Goal: Task Accomplishment & Management: Manage account settings

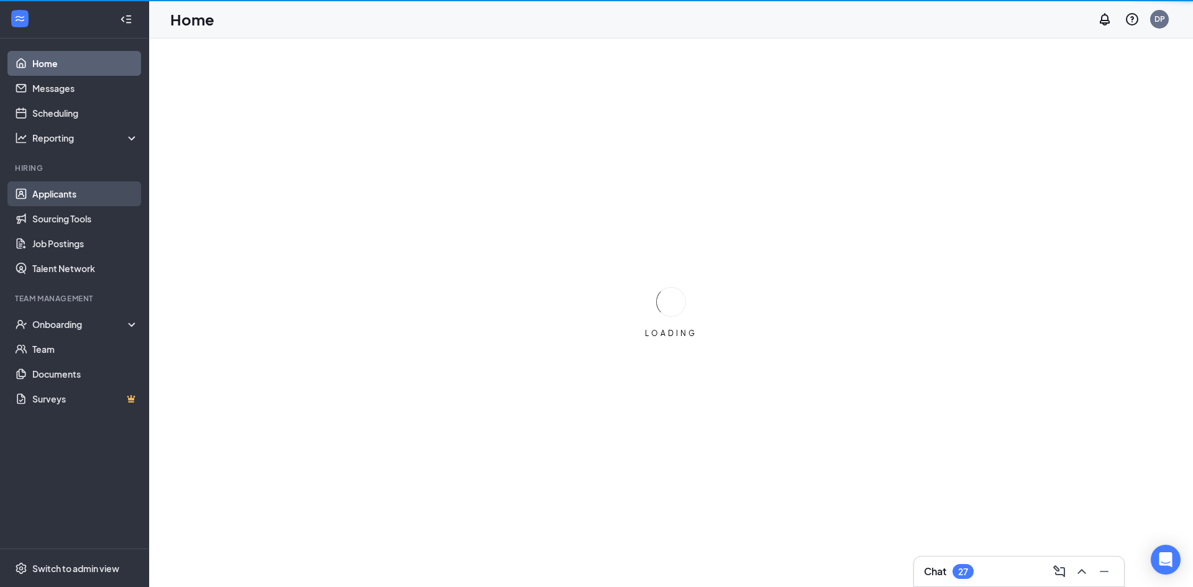
click at [61, 191] on link "Applicants" at bounding box center [85, 193] width 106 height 25
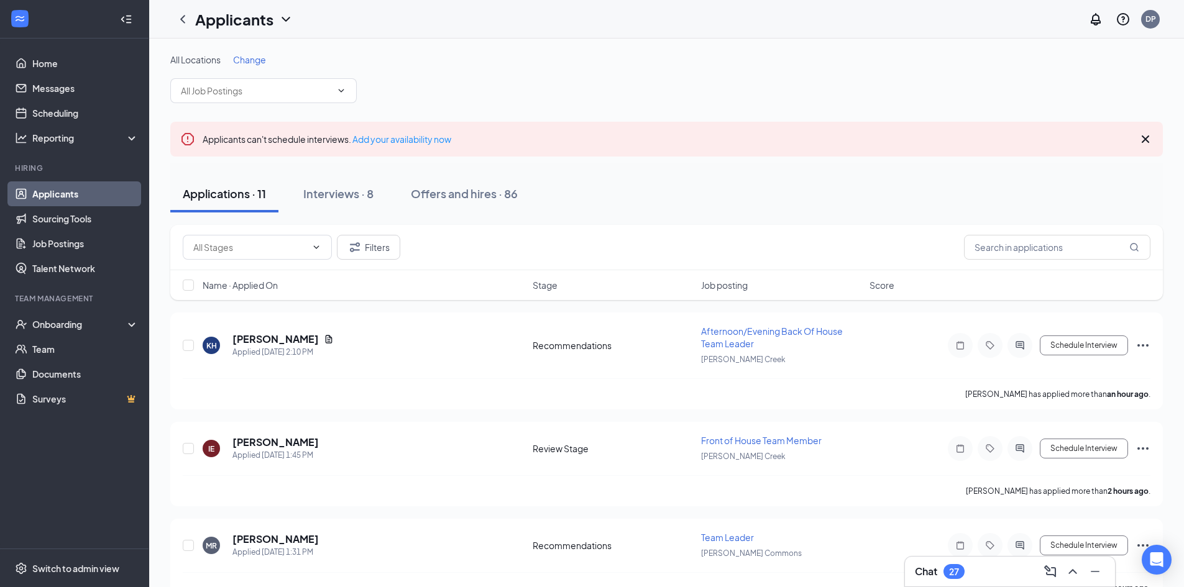
click at [592, 181] on div "Applications · 11 Interviews · 8 Offers and hires · 86" at bounding box center [666, 193] width 993 height 37
click at [356, 195] on div "Interviews · 8" at bounding box center [338, 194] width 70 height 16
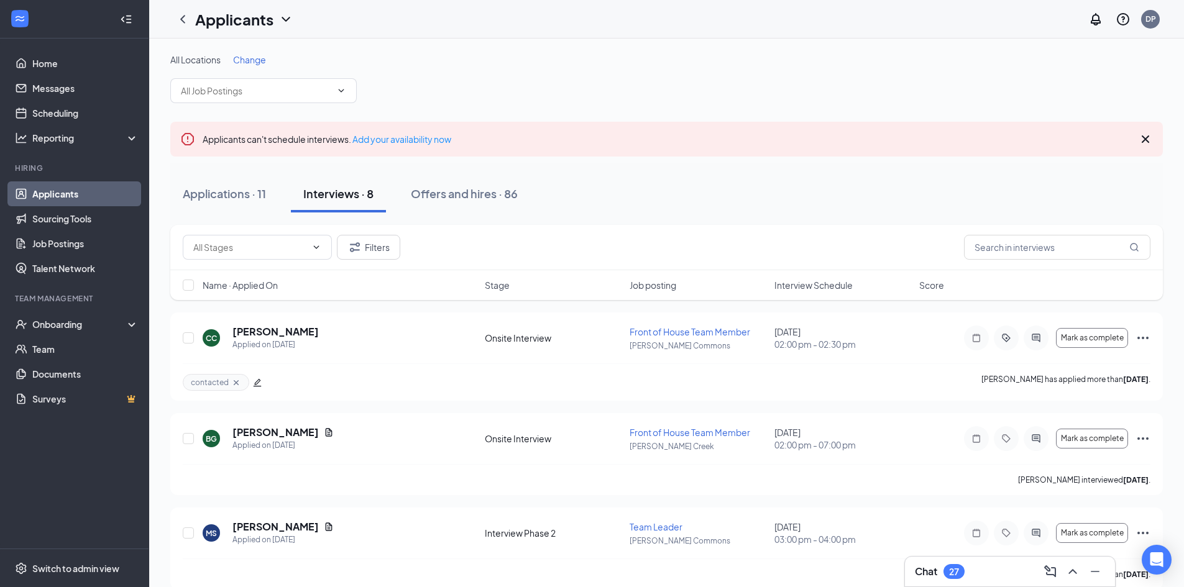
click at [252, 48] on div "All Locations Change Applicants can't schedule interviews. Add your availabilit…" at bounding box center [666, 573] width 1035 height 1068
click at [251, 56] on span "Change" at bounding box center [249, 59] width 33 height 11
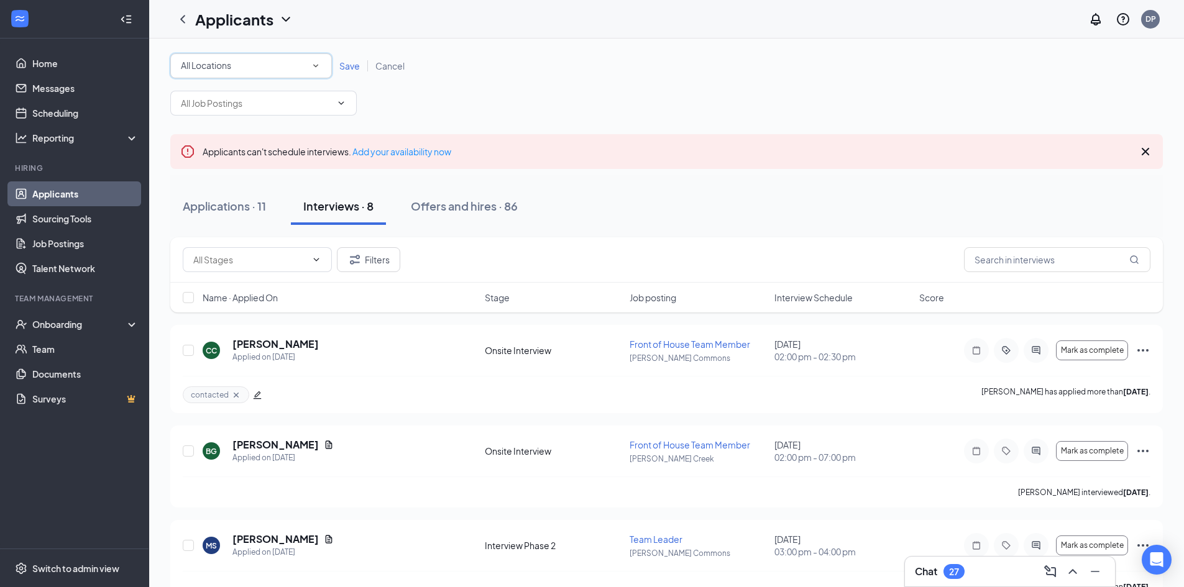
click at [314, 63] on icon "SmallChevronDown" at bounding box center [315, 65] width 11 height 11
click at [244, 130] on span "[PERSON_NAME] Commons" at bounding box center [238, 130] width 116 height 11
click at [344, 62] on span "Save" at bounding box center [349, 65] width 21 height 11
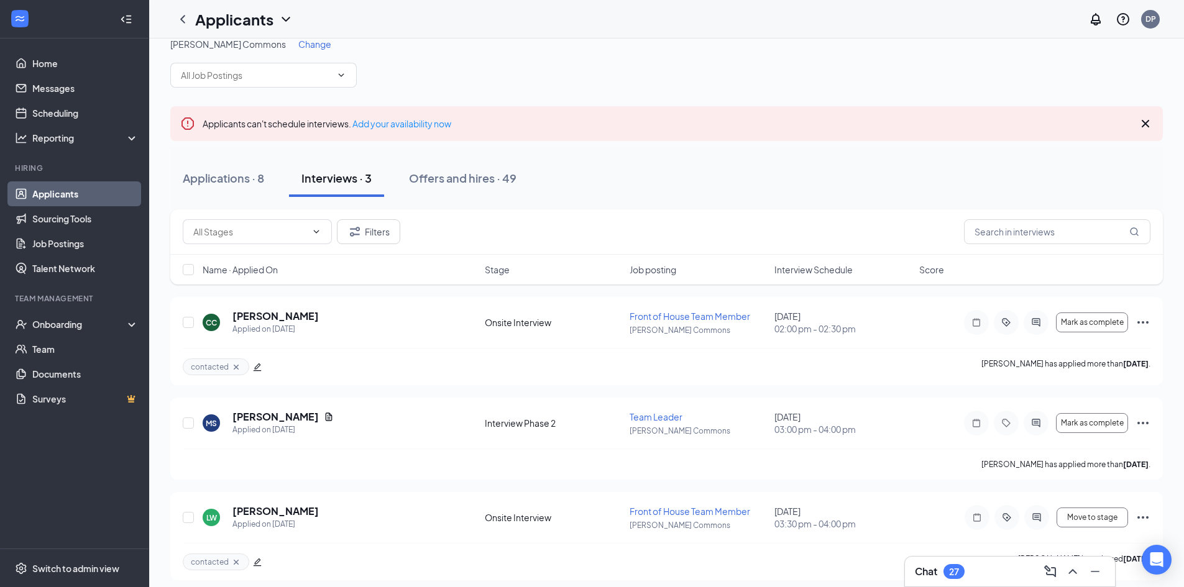
scroll to position [24, 0]
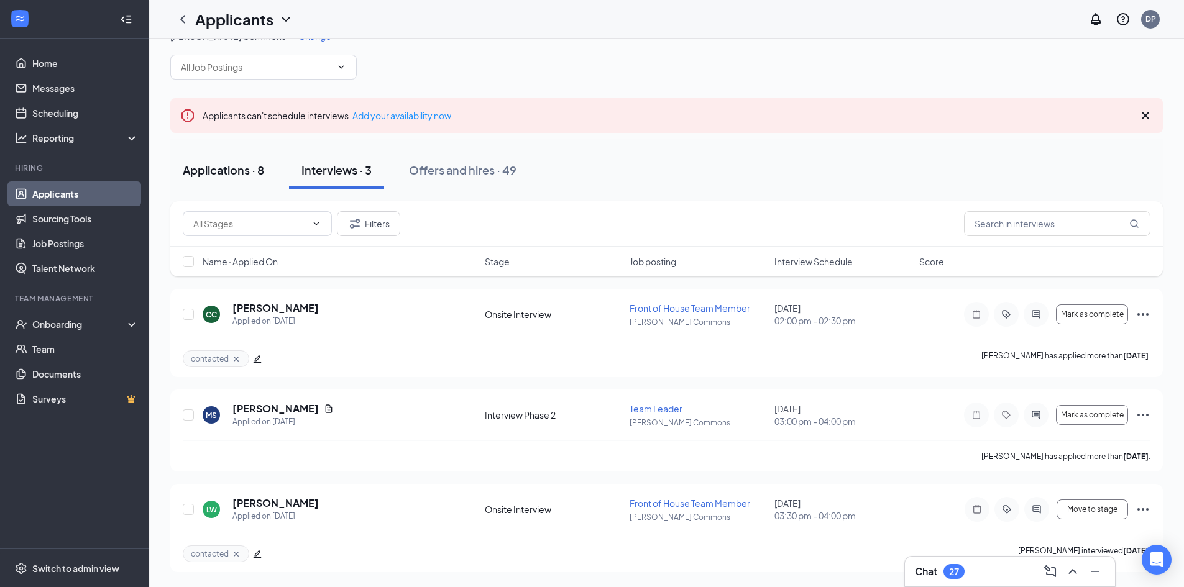
click at [222, 174] on div "Applications · 8" at bounding box center [223, 170] width 81 height 16
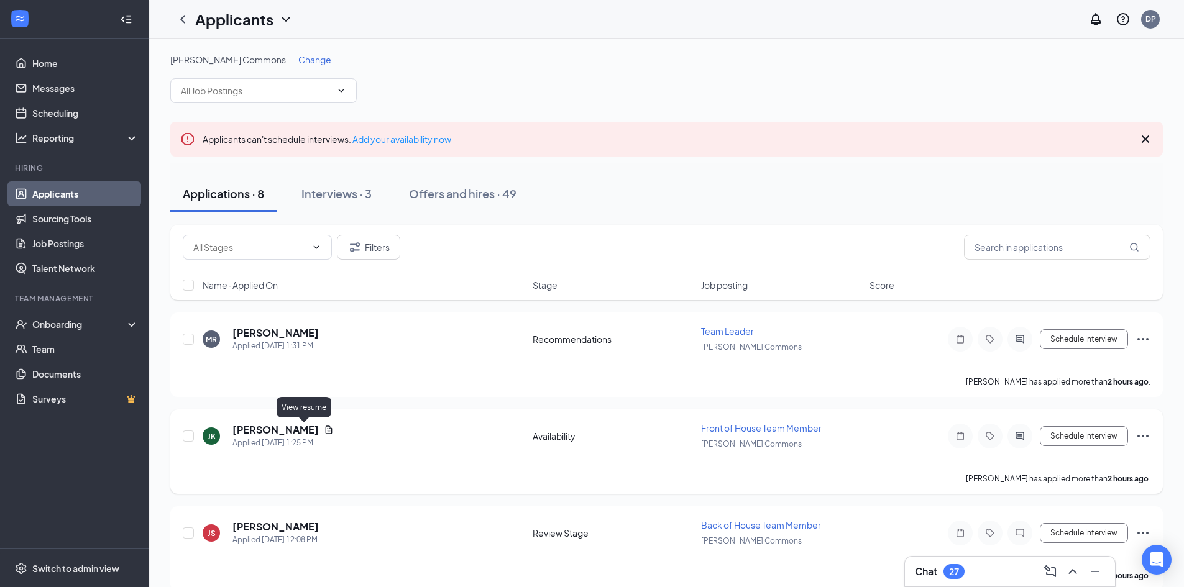
click at [324, 431] on icon "Document" at bounding box center [329, 430] width 10 height 10
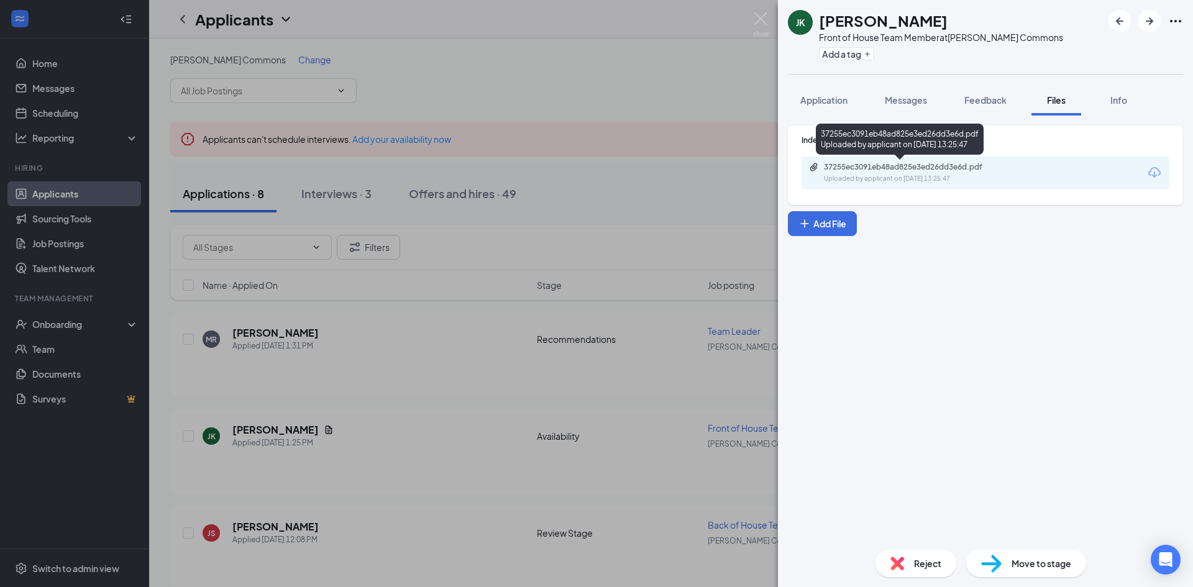
click at [878, 172] on div "37255ec3091eb48ad825e3ed26dd3e6d.pdf" at bounding box center [911, 167] width 174 height 10
click at [833, 96] on span "Application" at bounding box center [824, 99] width 47 height 11
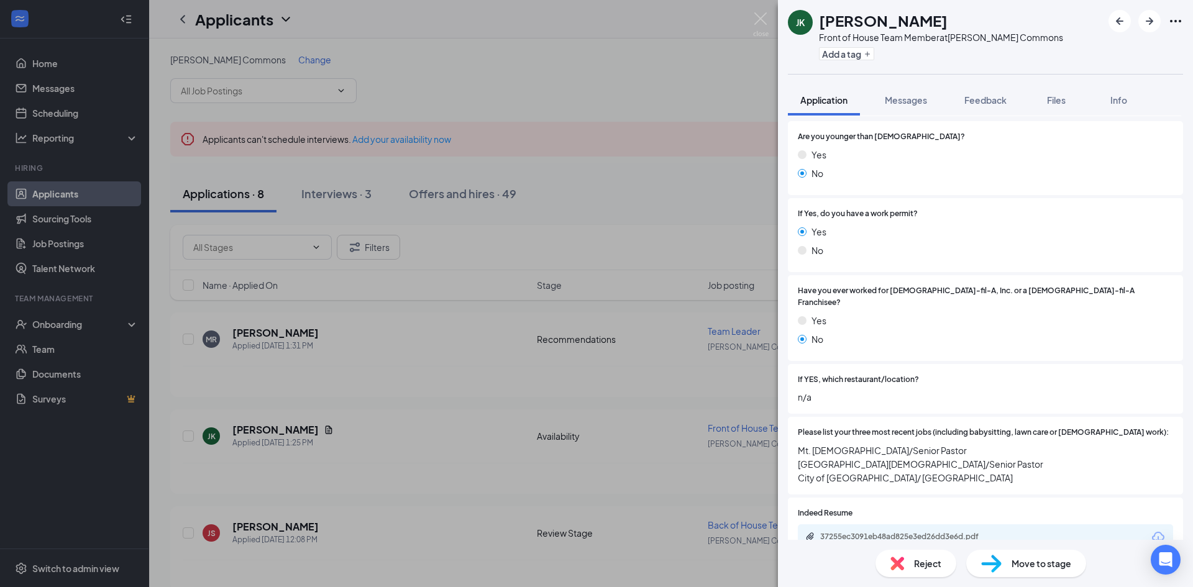
scroll to position [298, 0]
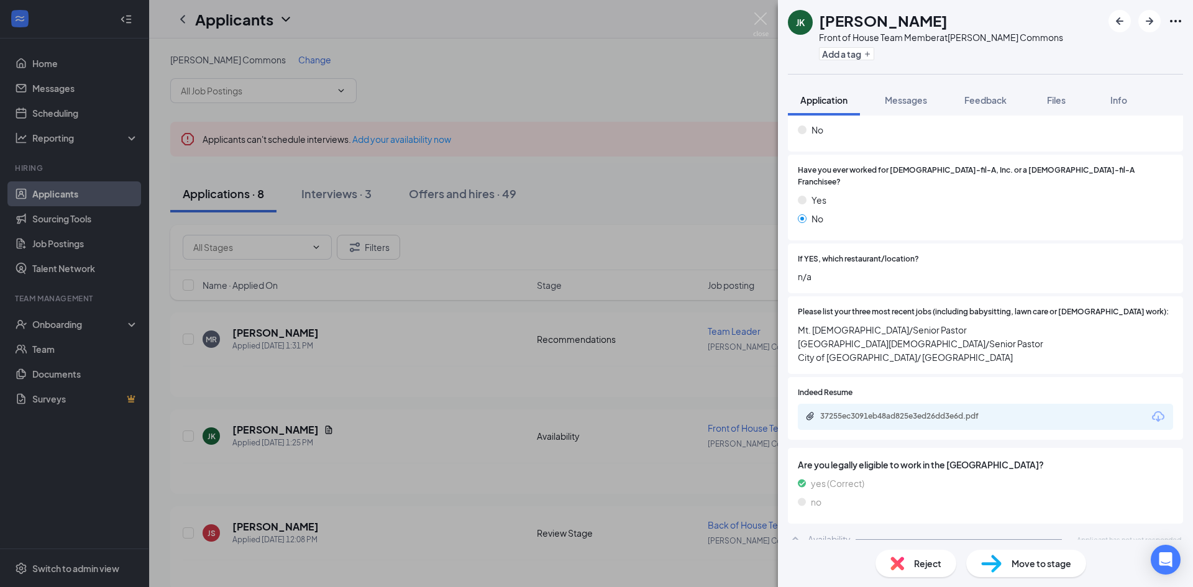
click at [832, 533] on div "Availability" at bounding box center [829, 539] width 43 height 12
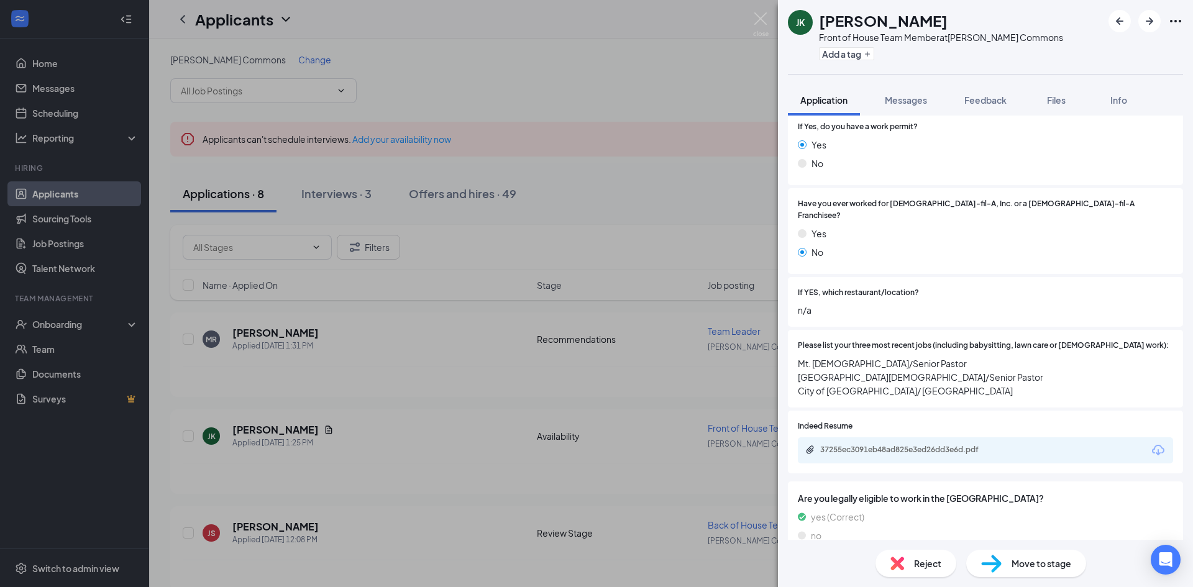
scroll to position [0, 0]
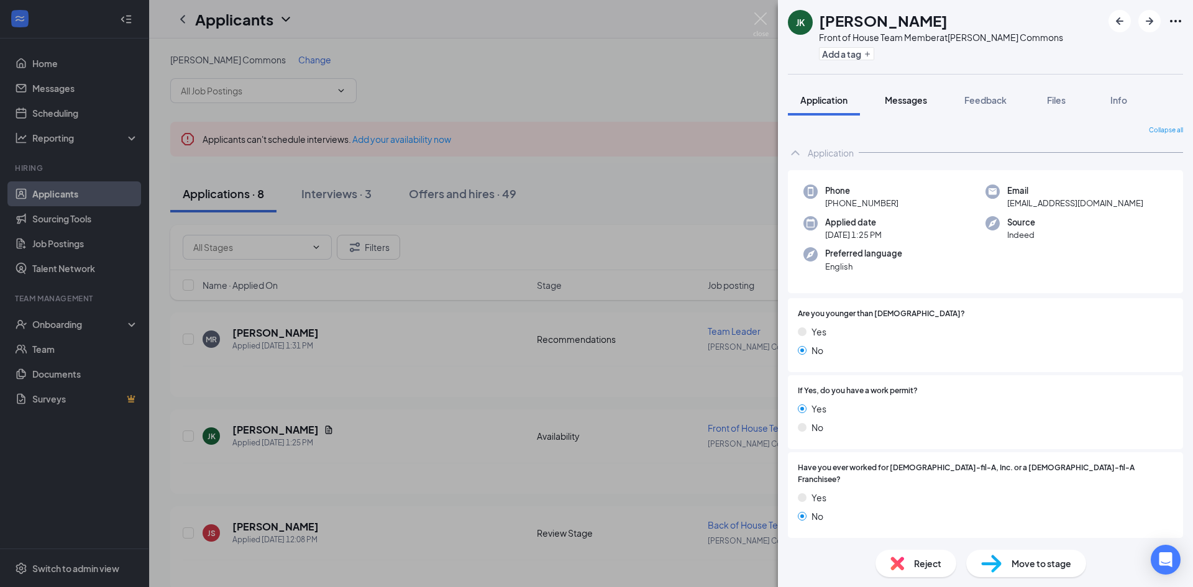
click at [907, 98] on span "Messages" at bounding box center [906, 99] width 42 height 11
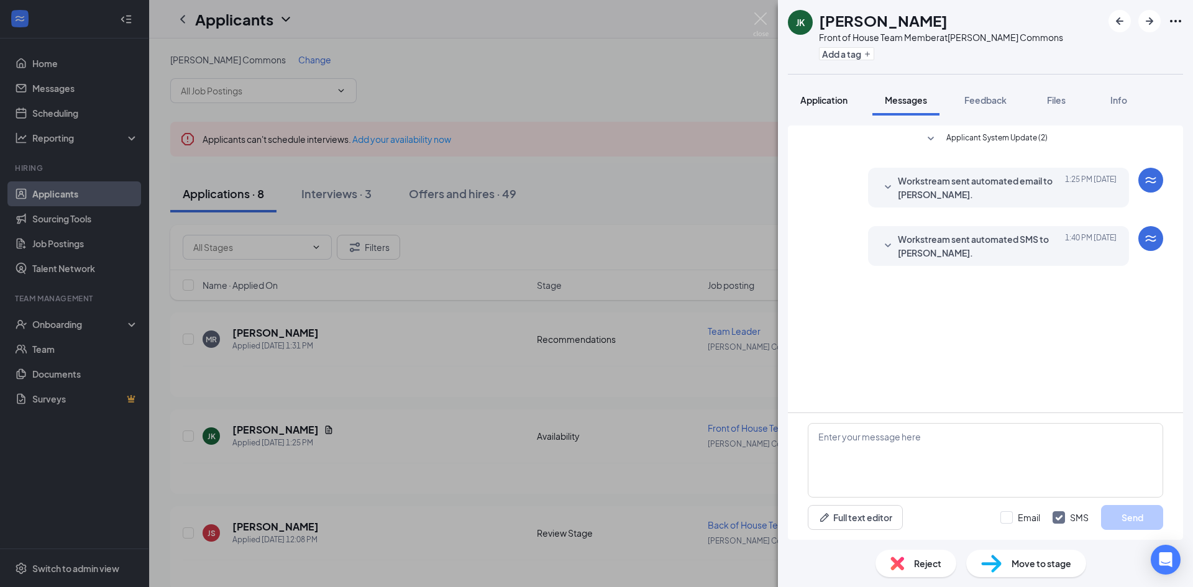
click at [840, 99] on span "Application" at bounding box center [824, 99] width 47 height 11
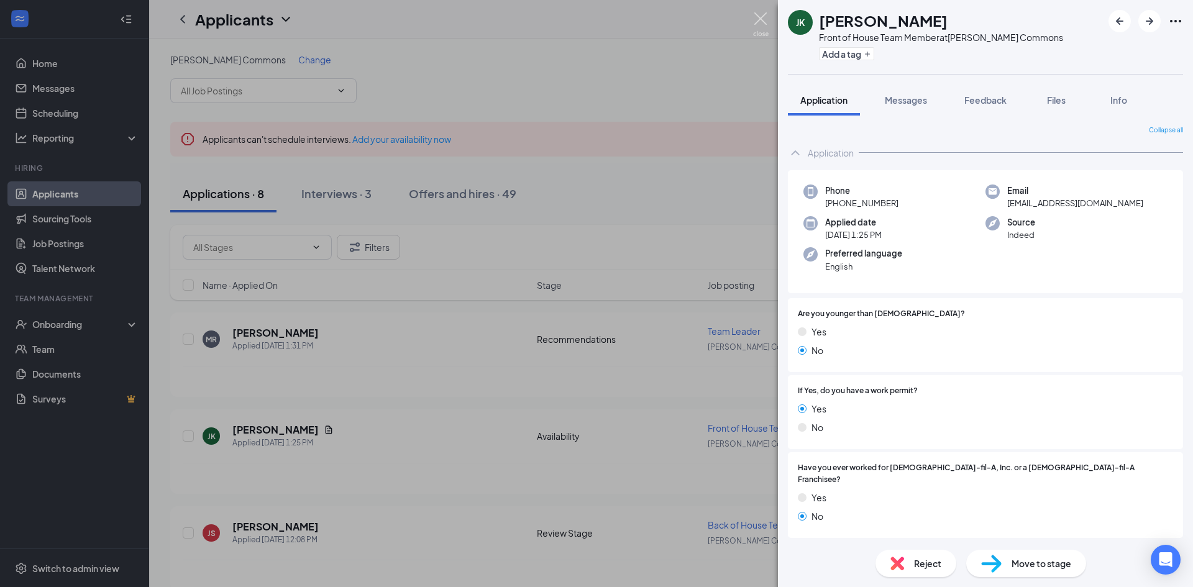
click at [758, 18] on img at bounding box center [761, 24] width 16 height 24
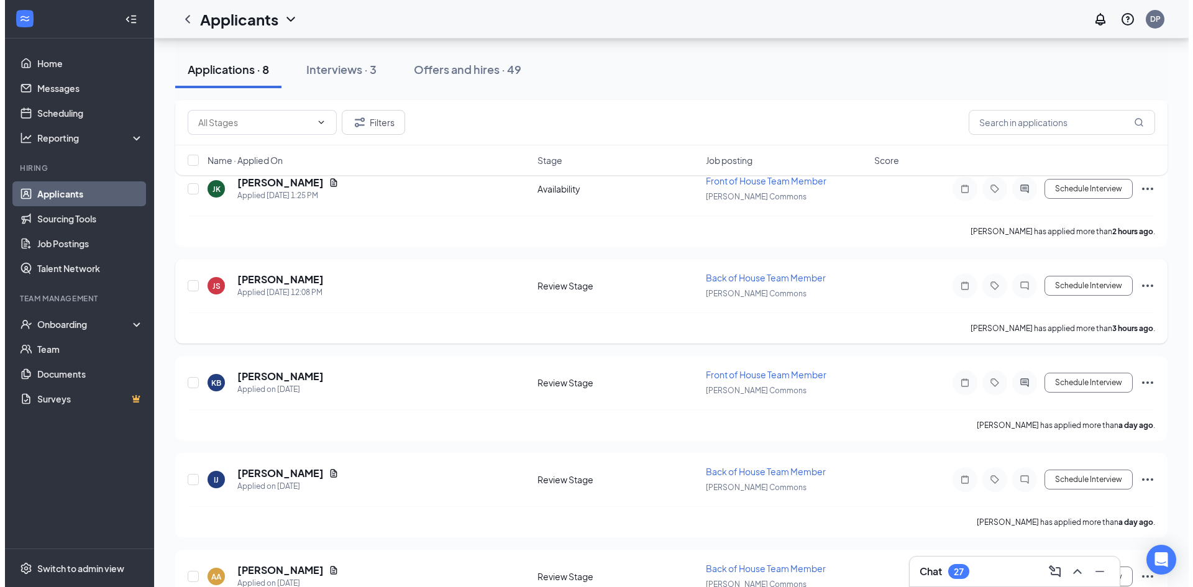
scroll to position [249, 0]
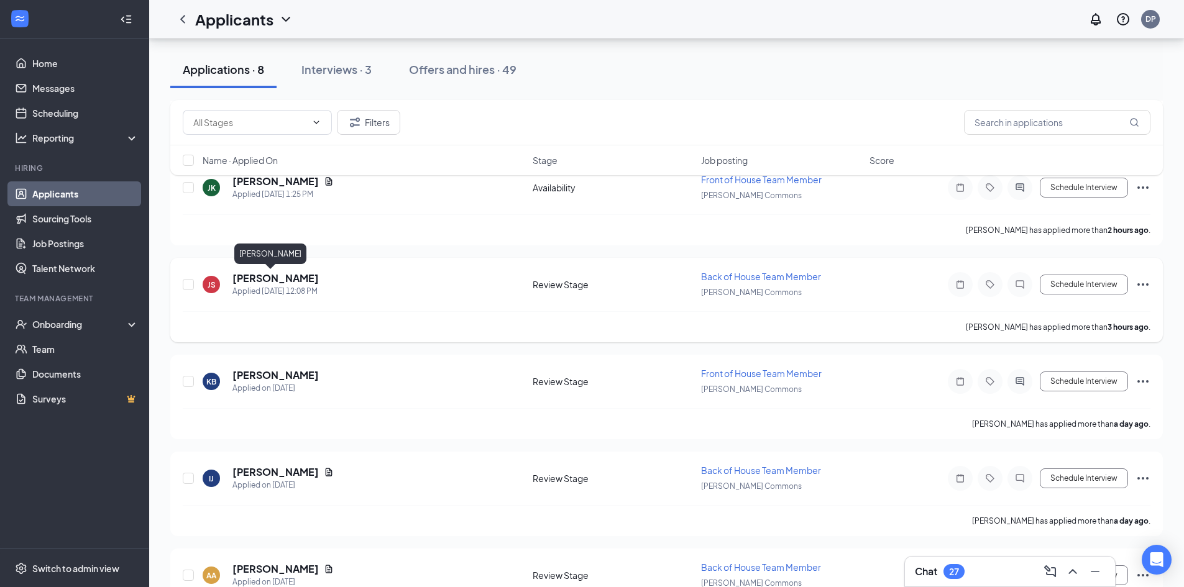
click at [272, 276] on h5 "[PERSON_NAME]" at bounding box center [275, 279] width 86 height 14
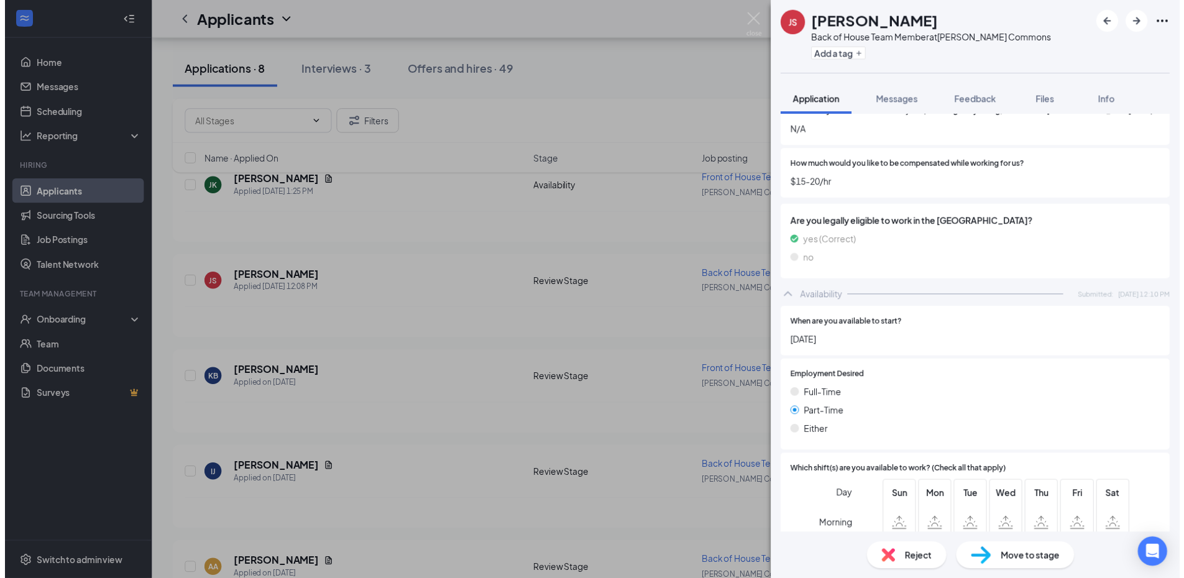
scroll to position [645, 0]
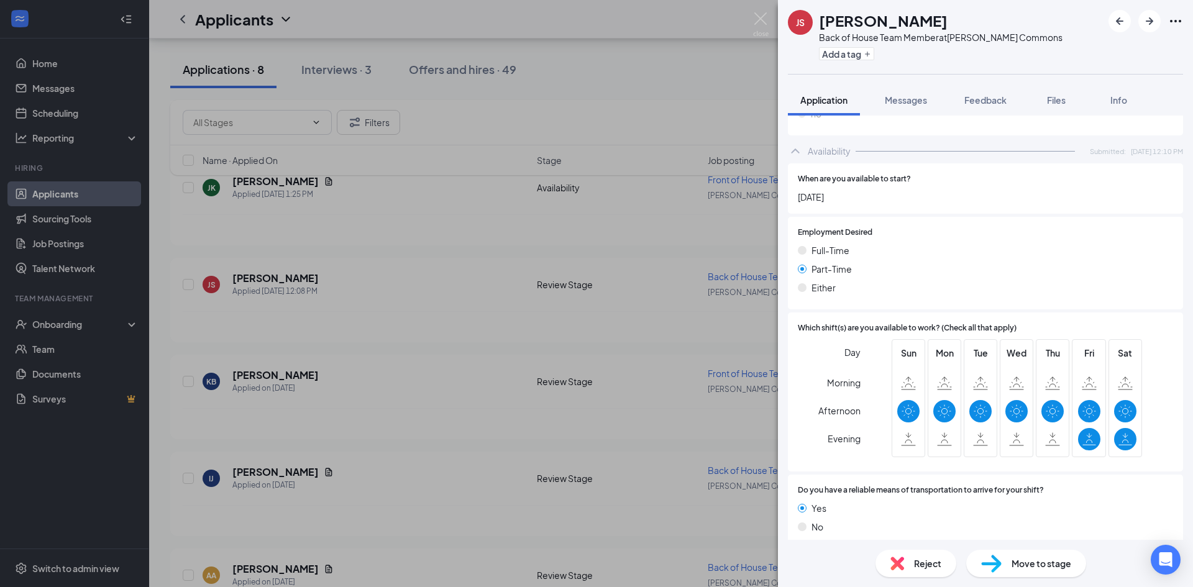
click at [488, 429] on div "[PERSON_NAME] Self Back of House Team Member at [PERSON_NAME][GEOGRAPHIC_DATA] …" at bounding box center [596, 293] width 1193 height 587
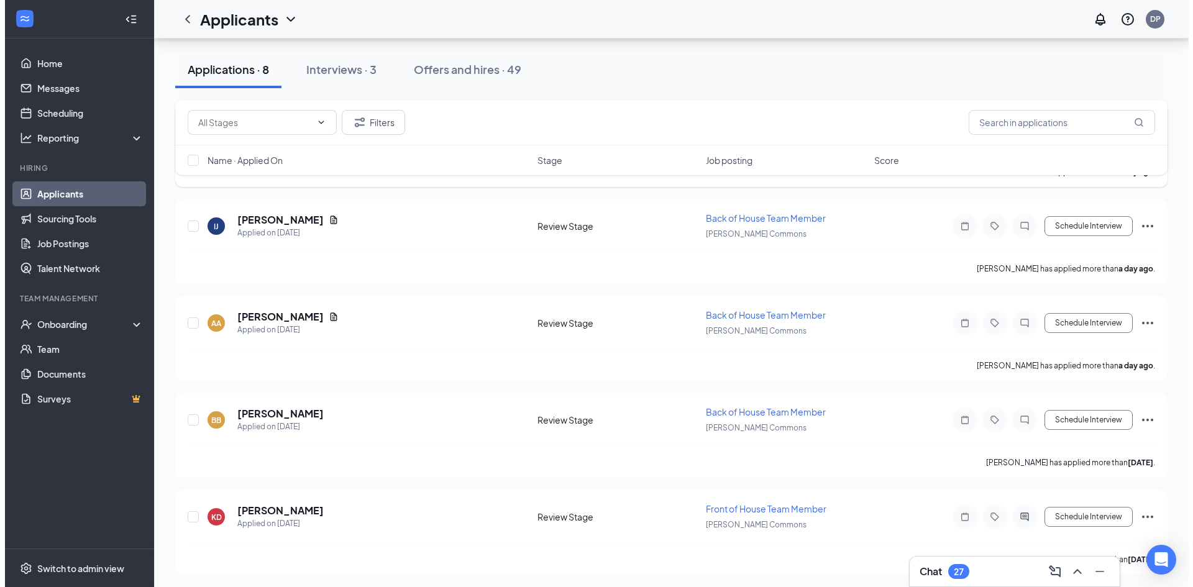
scroll to position [503, 0]
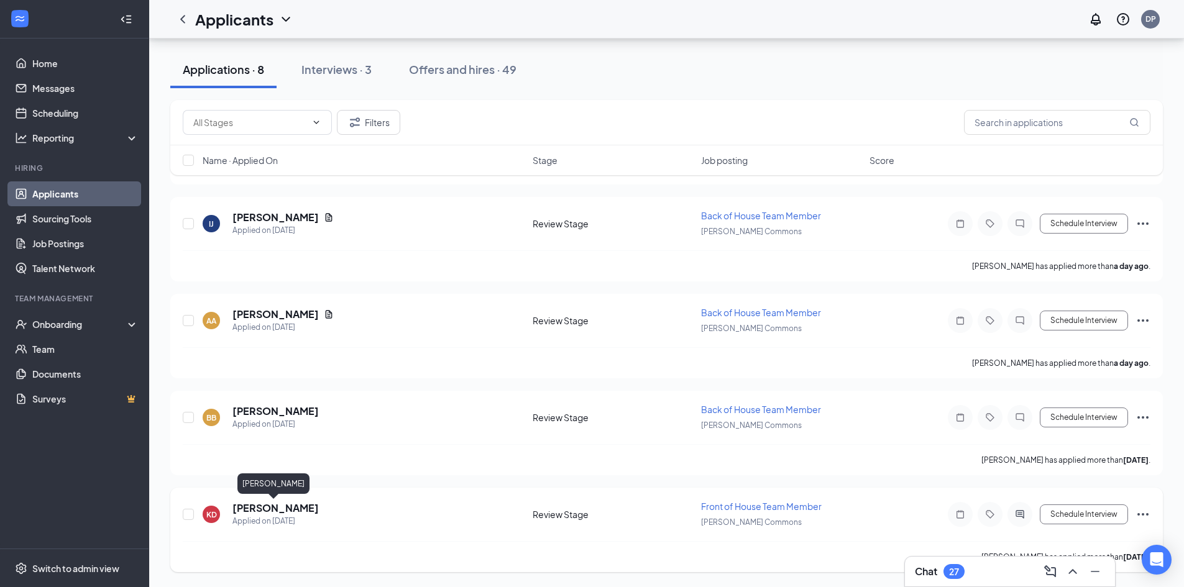
click at [268, 512] on h5 "[PERSON_NAME]" at bounding box center [275, 509] width 86 height 14
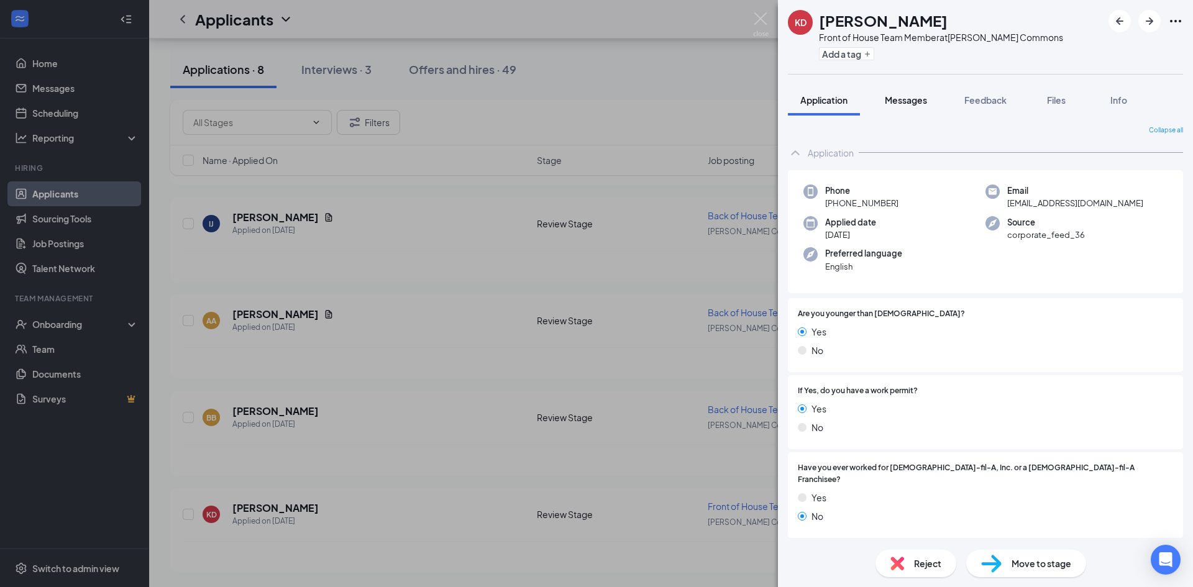
click at [916, 95] on span "Messages" at bounding box center [906, 99] width 42 height 11
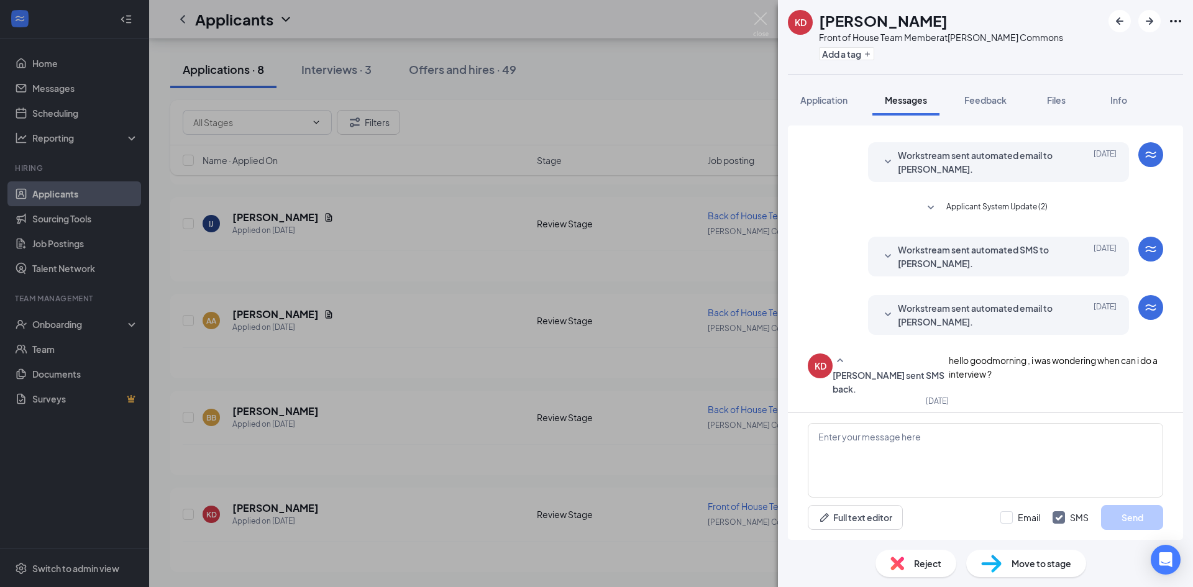
scroll to position [41, 0]
click at [811, 95] on span "Application" at bounding box center [824, 99] width 47 height 11
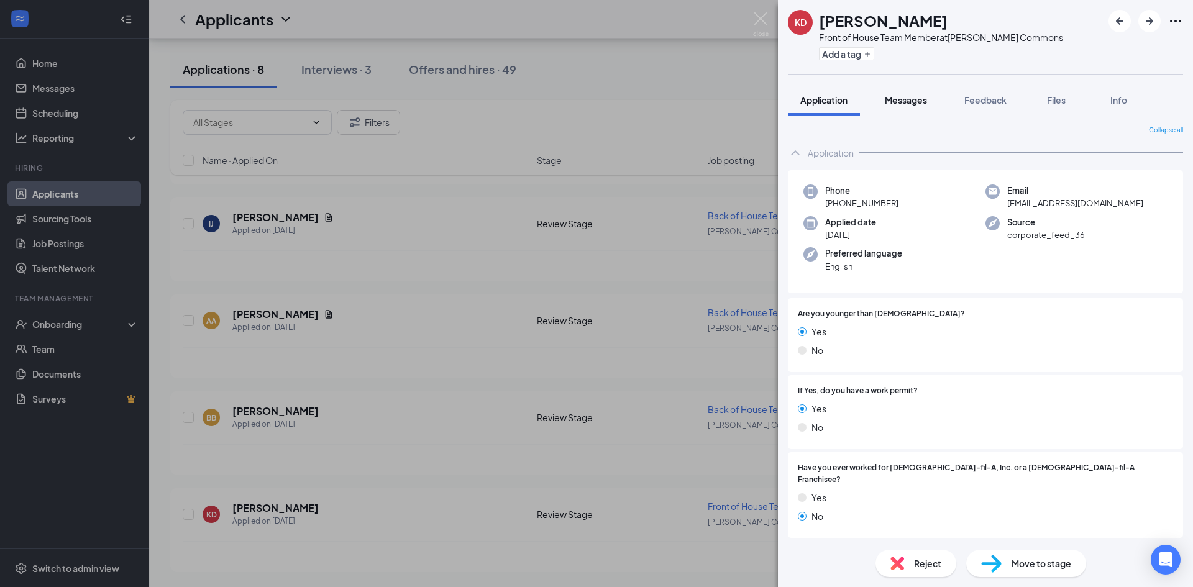
click at [919, 101] on span "Messages" at bounding box center [906, 99] width 42 height 11
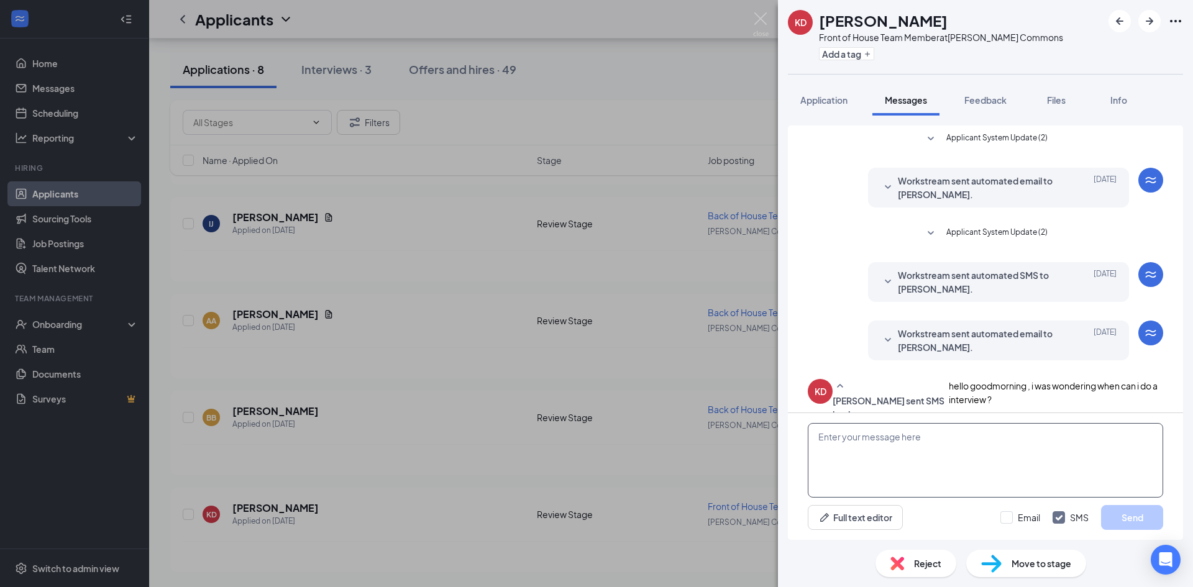
scroll to position [41, 0]
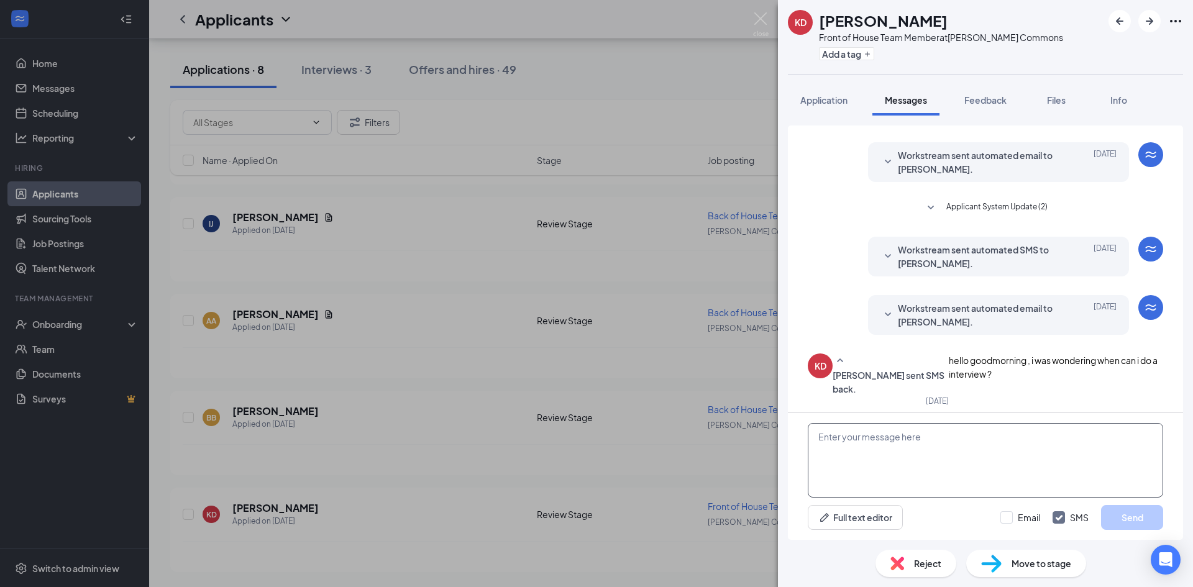
click at [889, 439] on textarea at bounding box center [986, 460] width 356 height 75
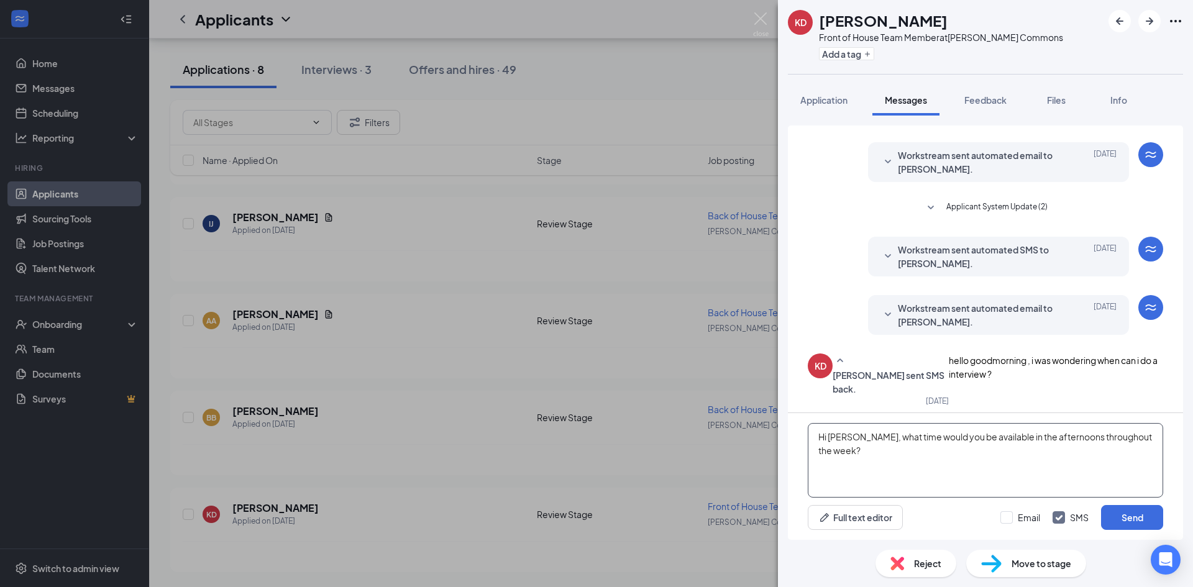
click at [1029, 437] on textarea "Hi [PERSON_NAME], what time would you be available in the afternoons throughout…" at bounding box center [986, 460] width 356 height 75
drag, startPoint x: 855, startPoint y: 451, endPoint x: 1104, endPoint y: 432, distance: 250.0
click at [1104, 432] on textarea "Hi [PERSON_NAME], what time would you be available on weekday afternoons throug…" at bounding box center [986, 460] width 356 height 75
type textarea "Hi [PERSON_NAME], what time would you be available on weekday afternoons?"
click at [1134, 517] on button "Send" at bounding box center [1132, 517] width 62 height 25
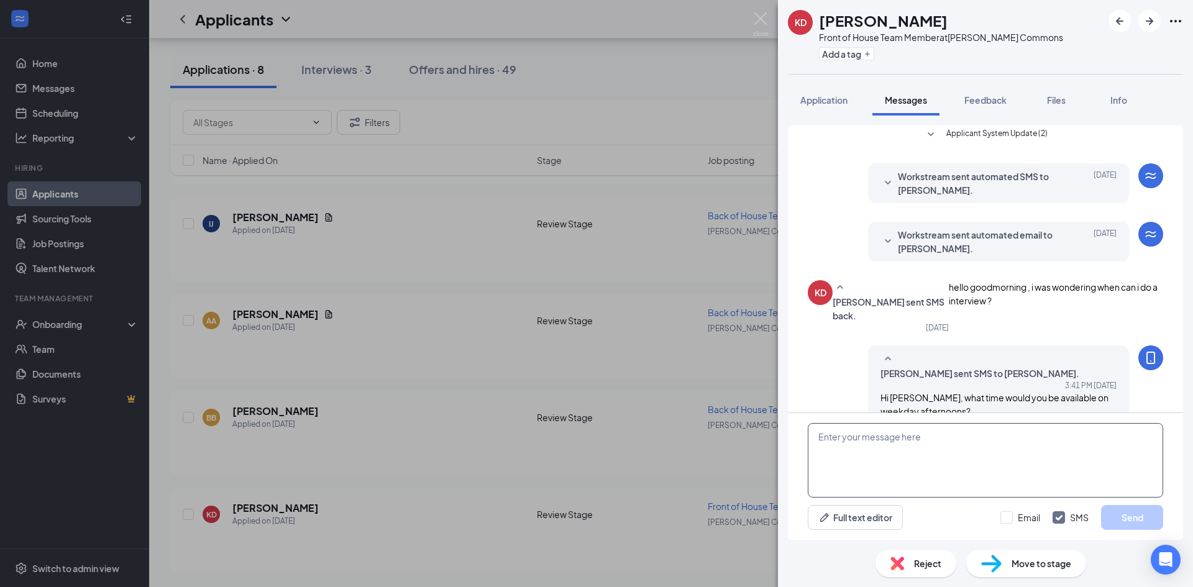
scroll to position [134, 0]
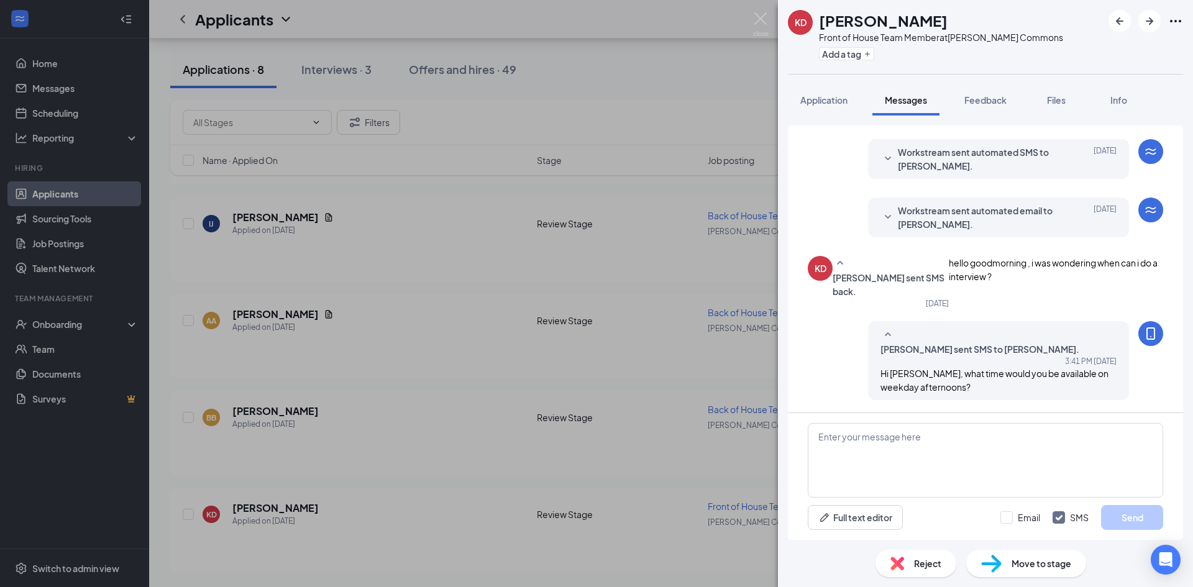
click at [470, 364] on div "[PERSON_NAME] Front of House Team Member at [PERSON_NAME][GEOGRAPHIC_DATA] Add …" at bounding box center [596, 293] width 1193 height 587
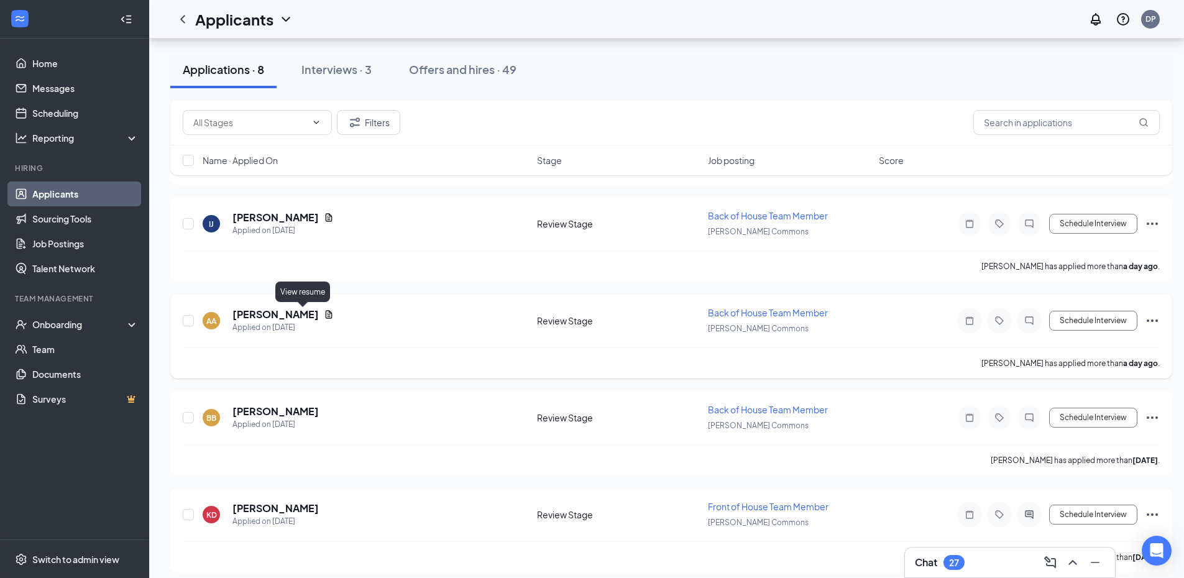
click at [326, 315] on icon "Document" at bounding box center [329, 314] width 7 height 8
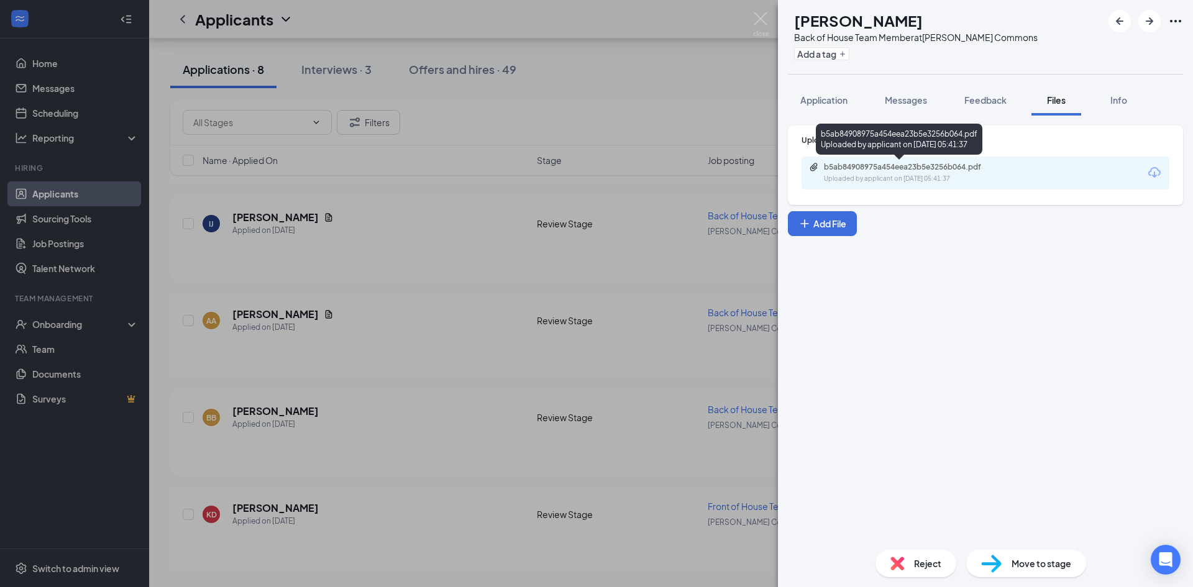
click at [874, 177] on div "Uploaded by applicant on [DATE] 05:41:37" at bounding box center [917, 179] width 186 height 10
click at [817, 98] on span "Application" at bounding box center [824, 99] width 47 height 11
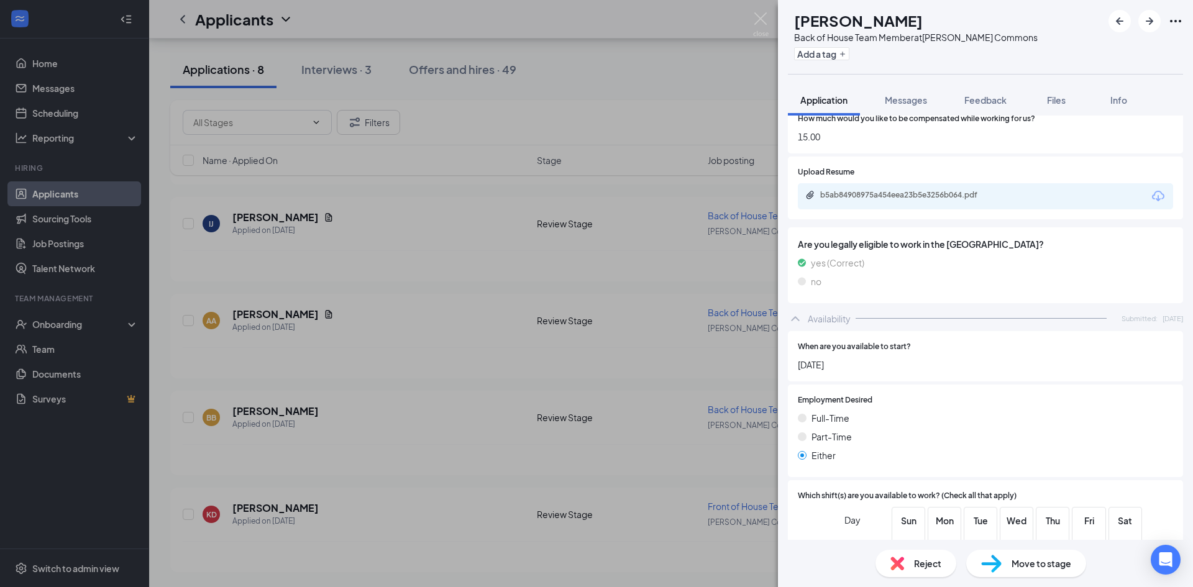
scroll to position [712, 0]
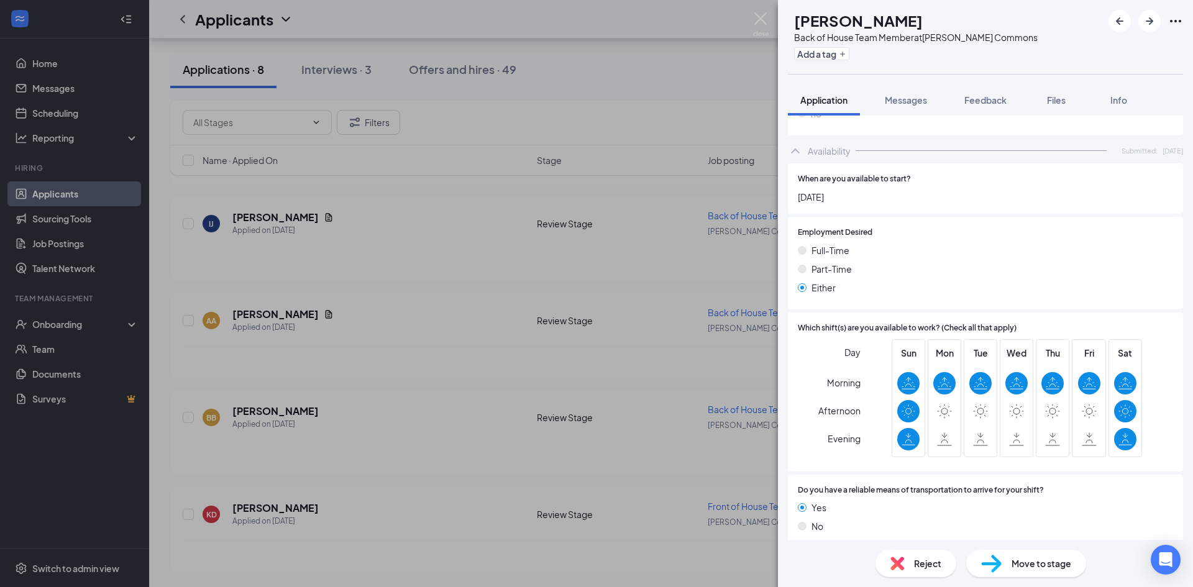
click at [919, 566] on span "Reject" at bounding box center [927, 564] width 27 height 14
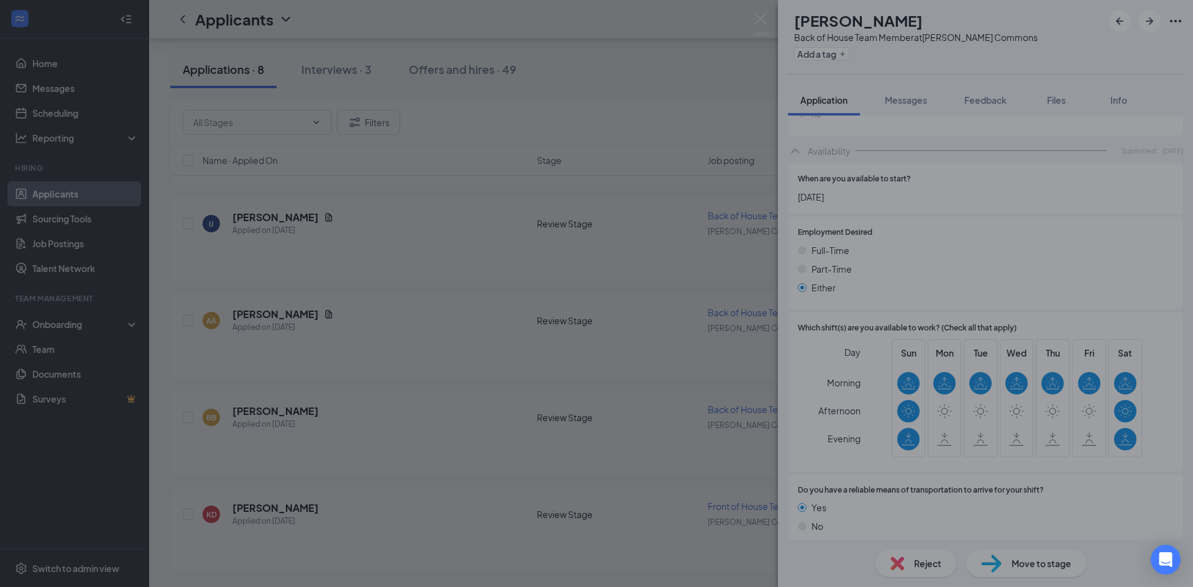
scroll to position [707, 0]
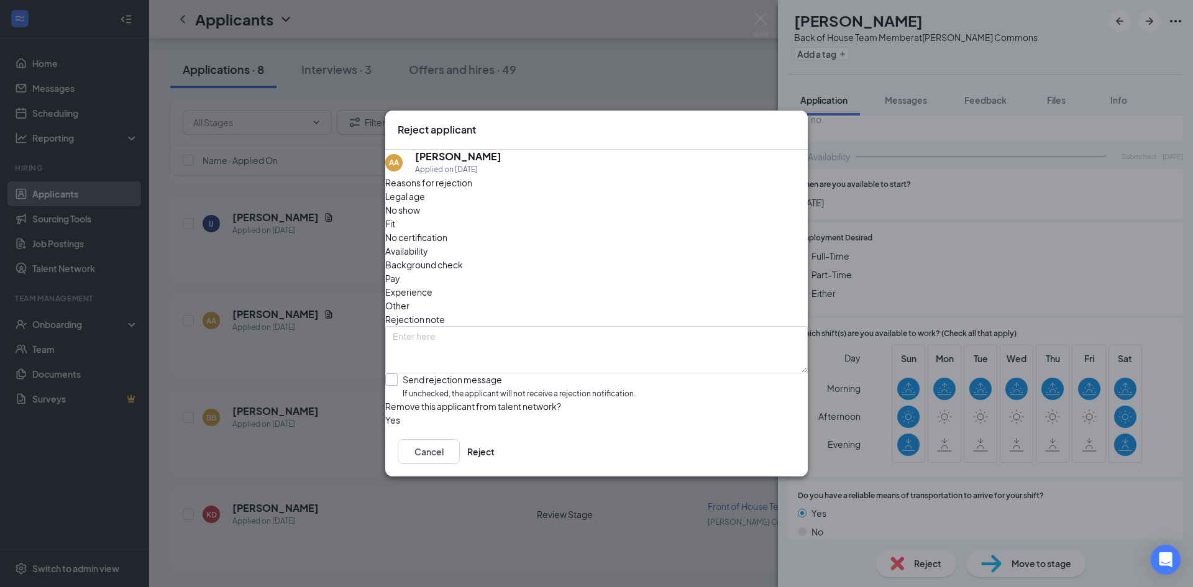
click at [402, 374] on input "Send rejection message If unchecked, the applicant will not receive a rejection…" at bounding box center [510, 387] width 250 height 27
checkbox input "true"
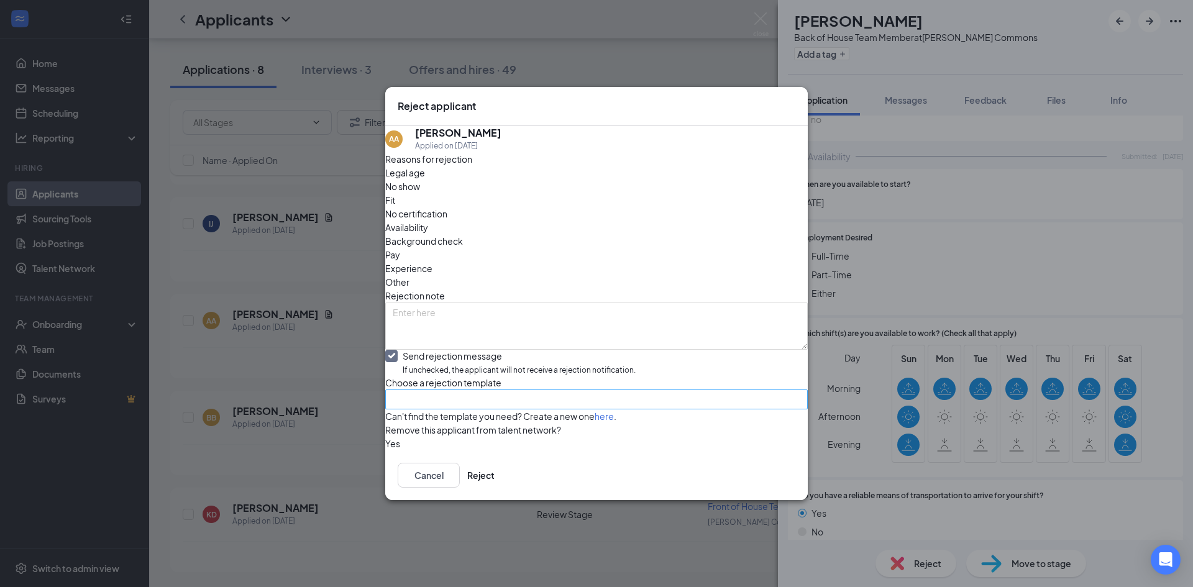
click at [421, 390] on input "search" at bounding box center [592, 399] width 399 height 19
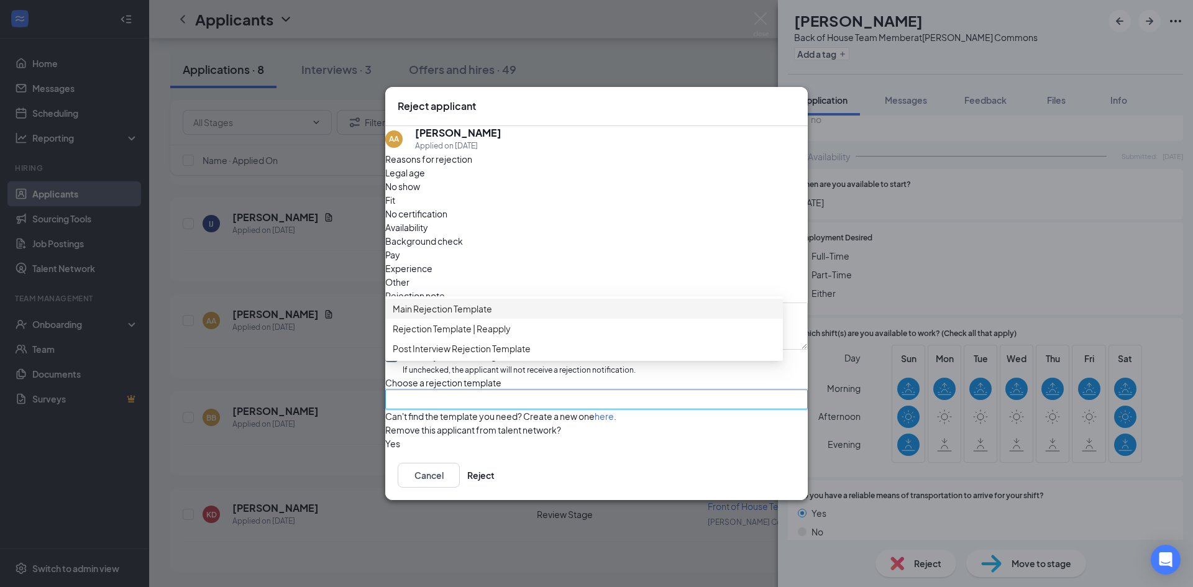
click at [471, 302] on span "Main Rejection Template" at bounding box center [442, 309] width 99 height 14
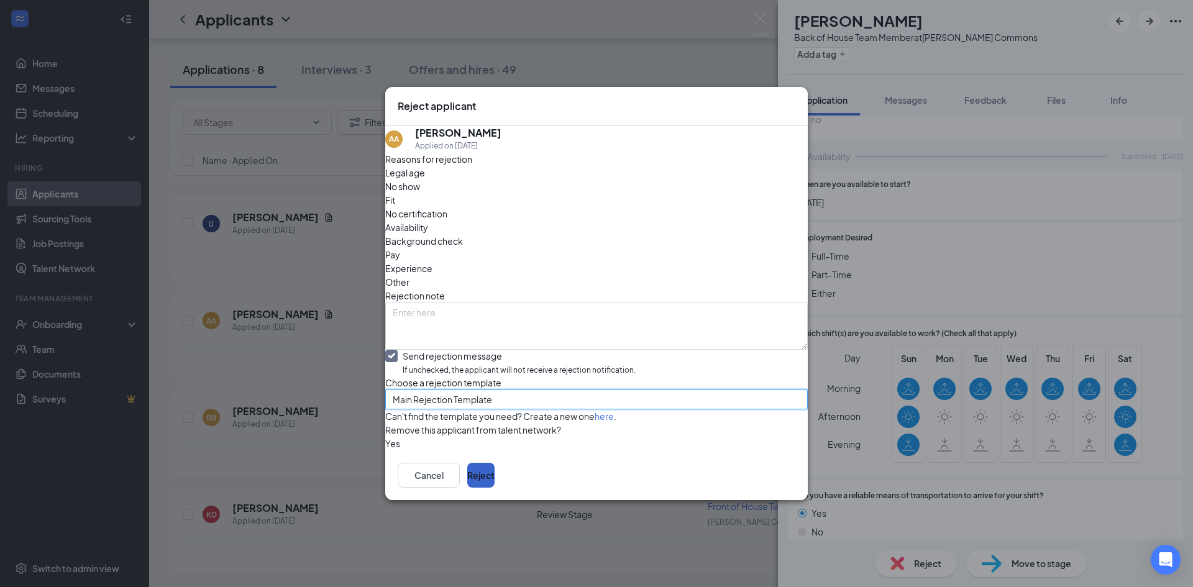
click at [495, 488] on button "Reject" at bounding box center [480, 475] width 27 height 25
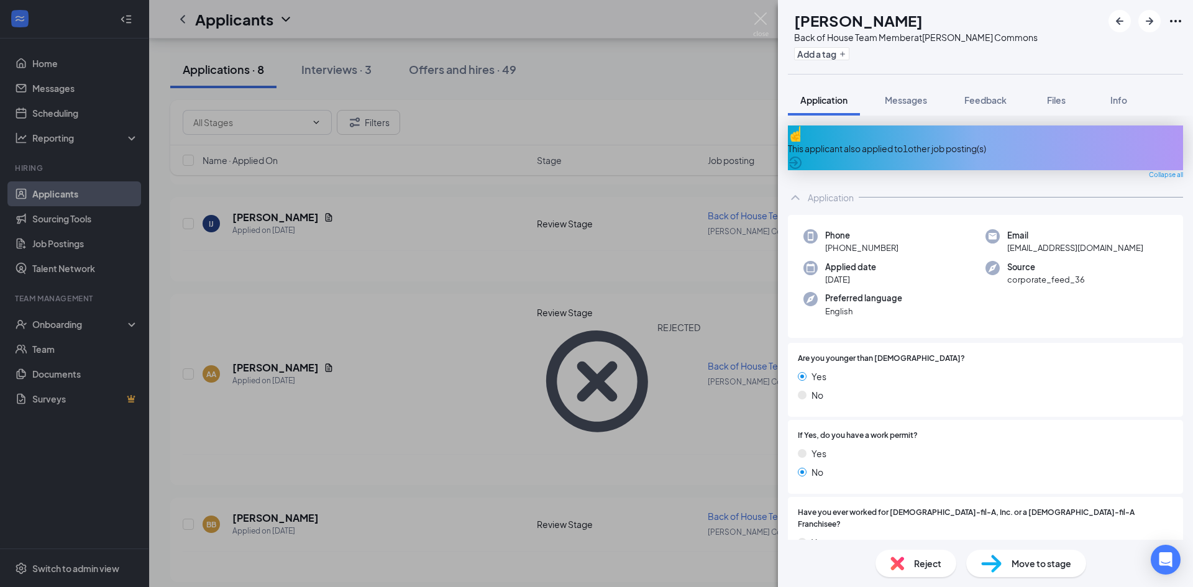
click at [906, 148] on div "This applicant also applied to 1 other job posting(s)" at bounding box center [985, 148] width 395 height 45
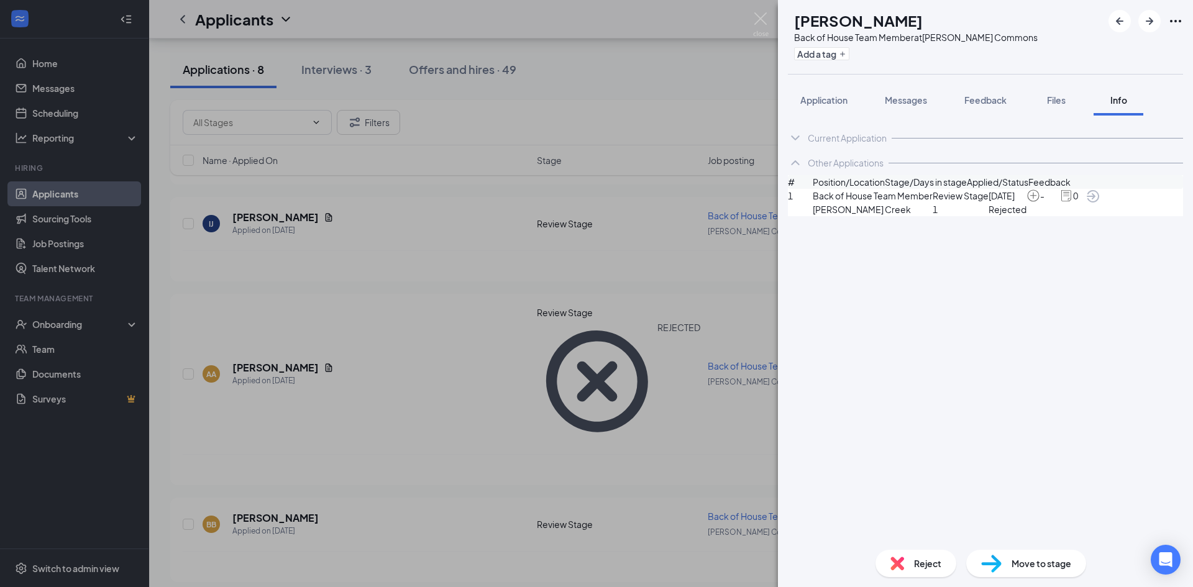
click at [930, 566] on span "Reject" at bounding box center [927, 564] width 27 height 14
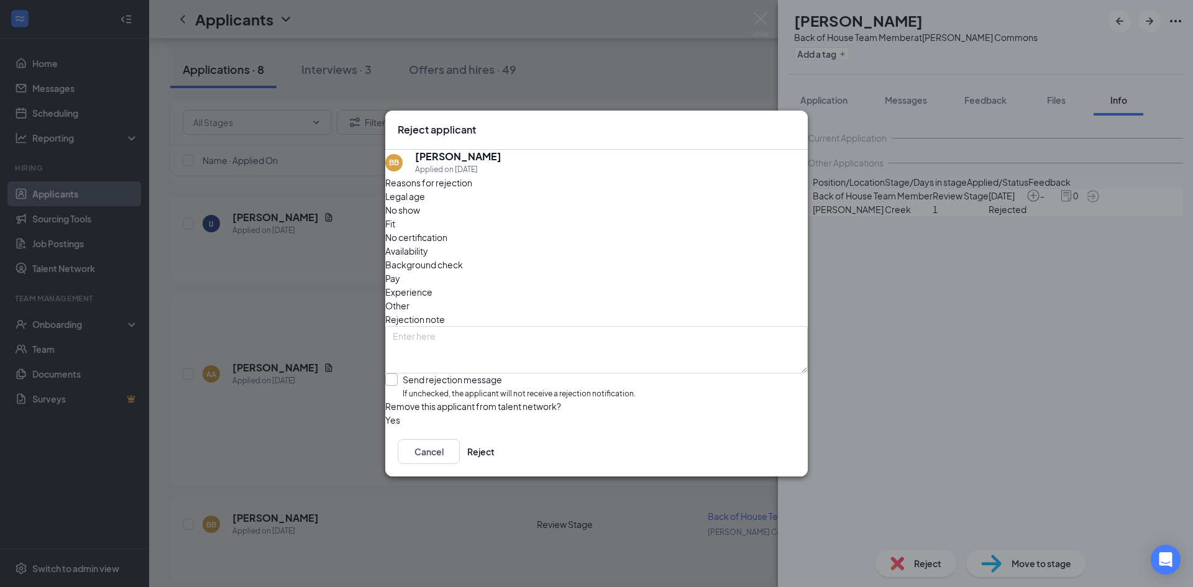
click at [403, 374] on input "Send rejection message If unchecked, the applicant will not receive a rejection…" at bounding box center [510, 387] width 250 height 27
checkbox input "true"
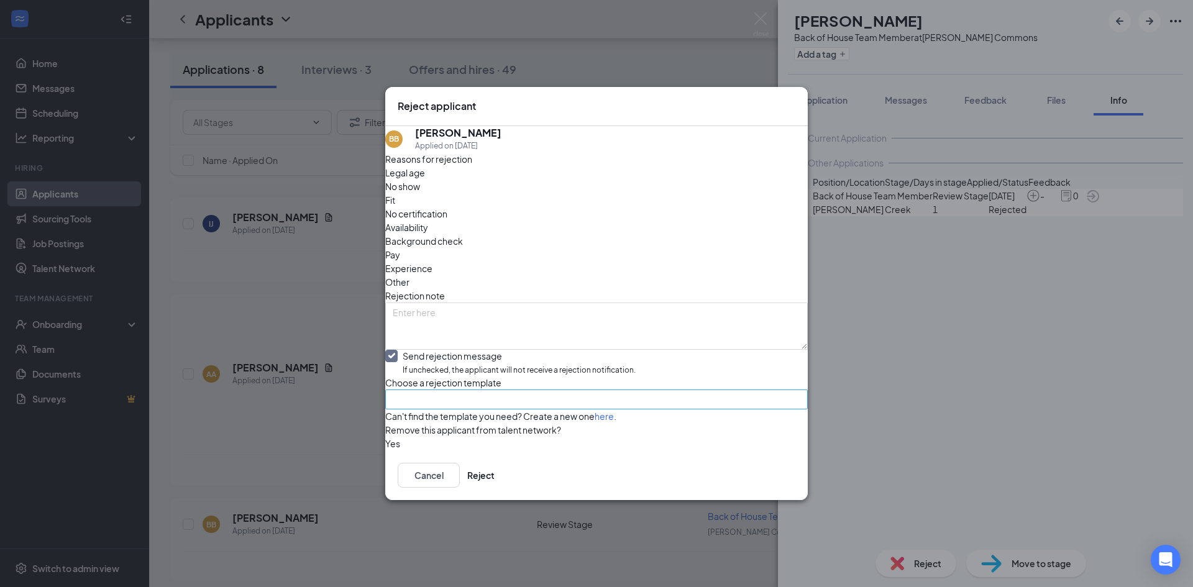
click at [429, 390] on input "search" at bounding box center [592, 399] width 399 height 19
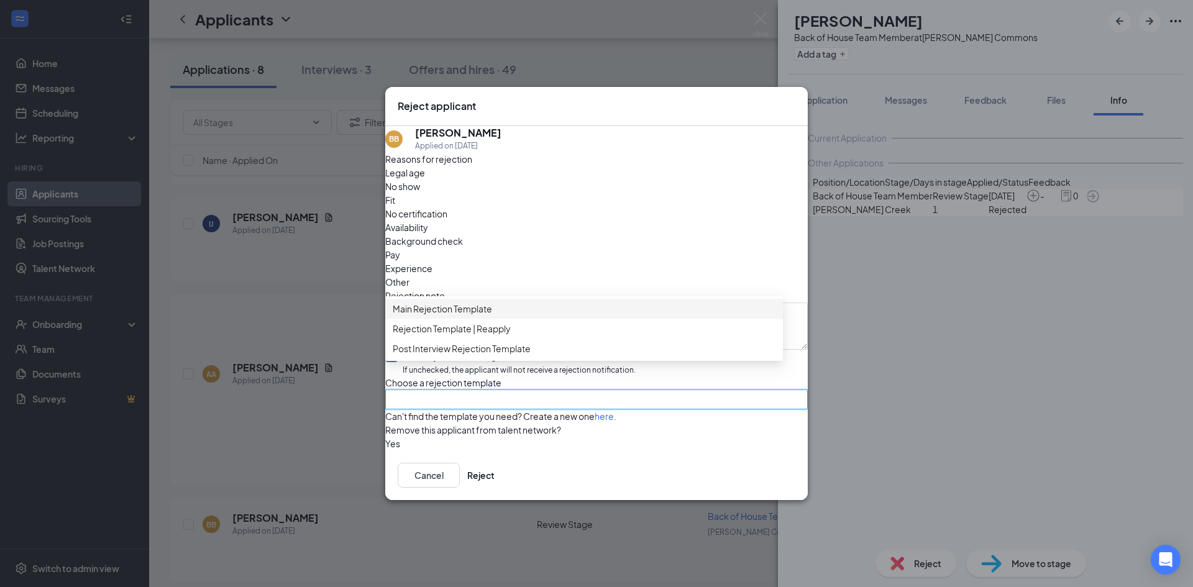
click at [458, 302] on span "Main Rejection Template" at bounding box center [442, 309] width 99 height 14
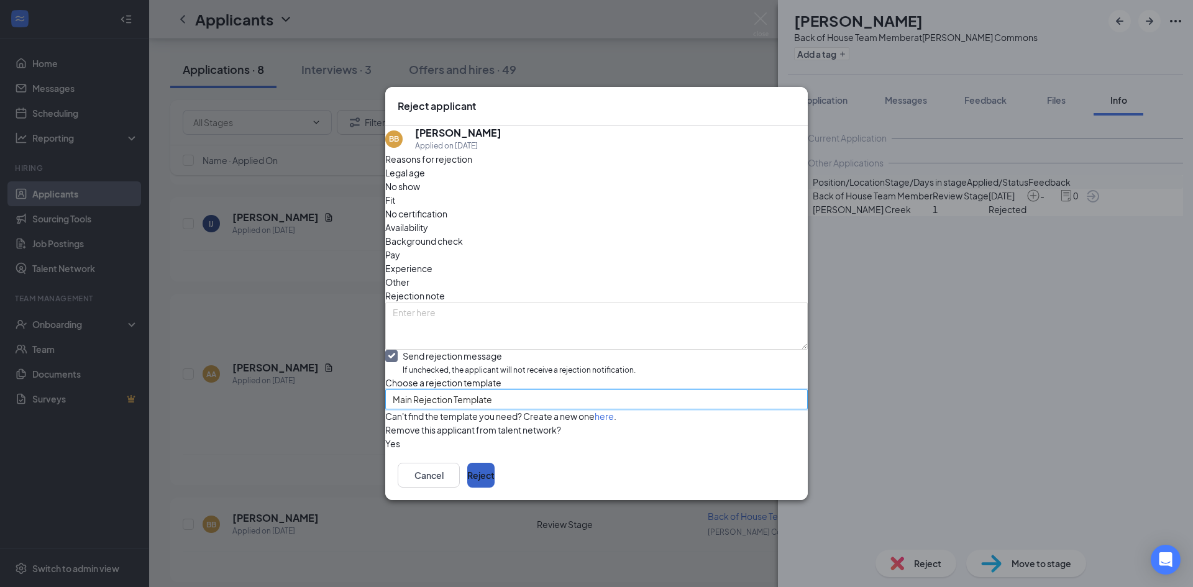
click at [495, 488] on button "Reject" at bounding box center [480, 475] width 27 height 25
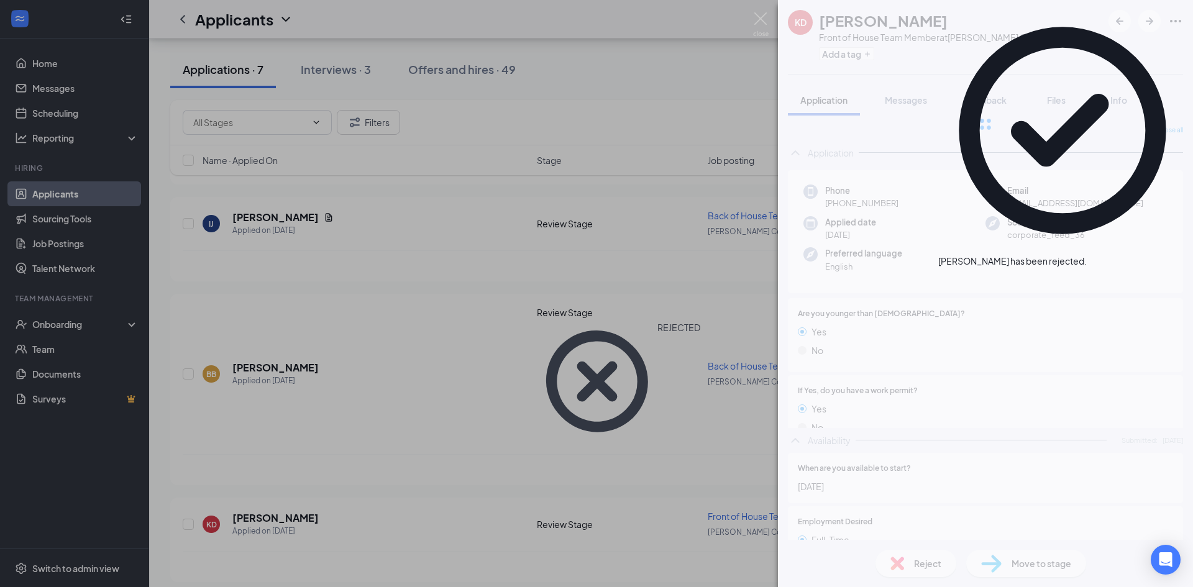
scroll to position [406, 0]
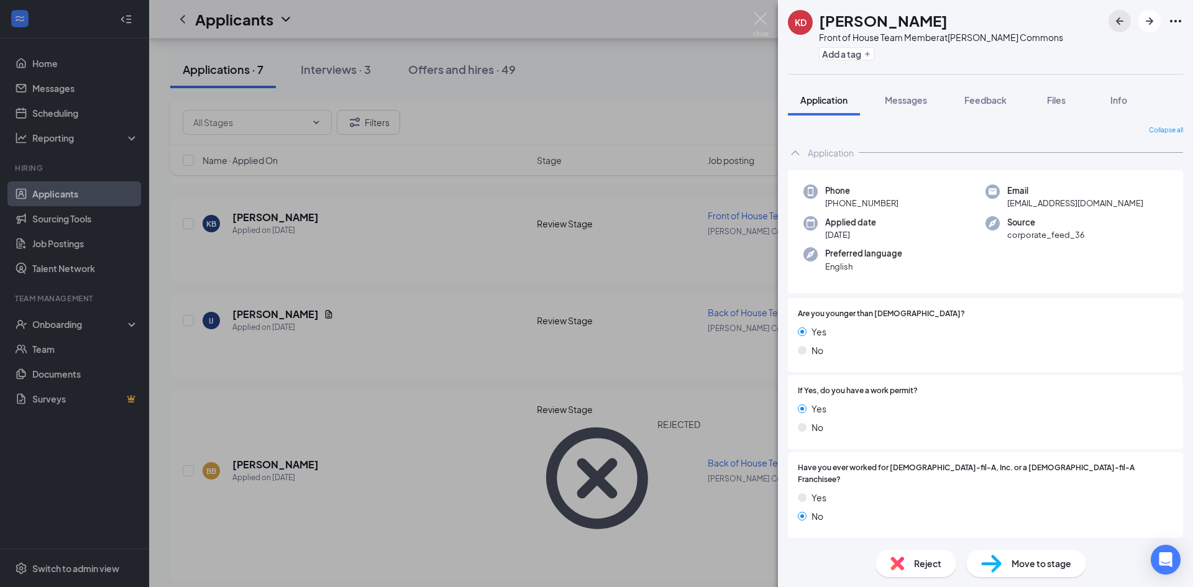
click at [1122, 19] on icon "ArrowLeftNew" at bounding box center [1120, 21] width 15 height 15
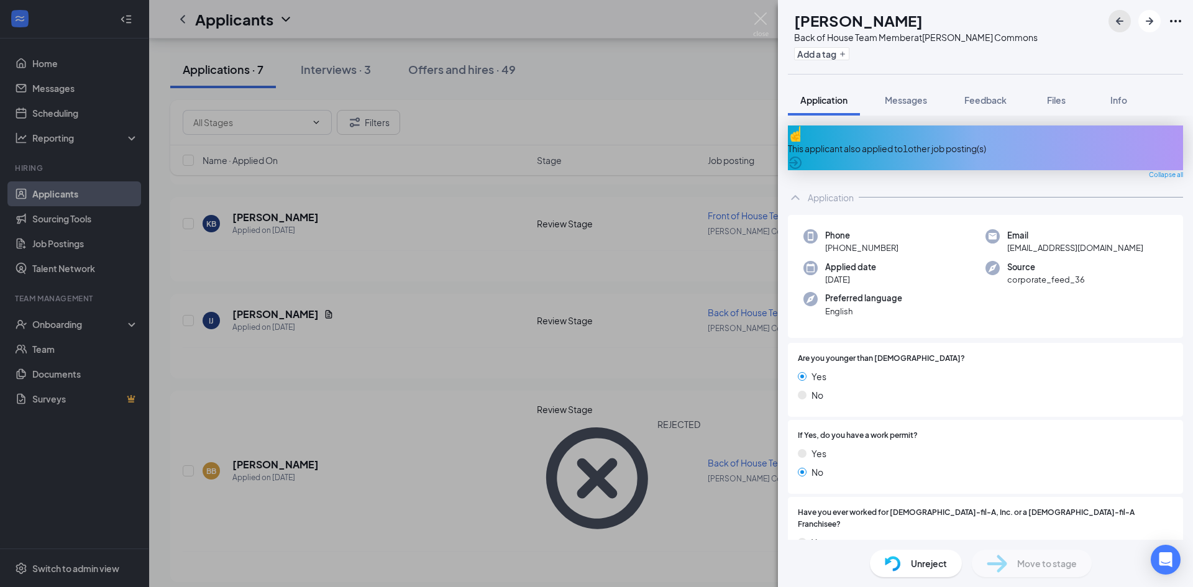
click at [1122, 21] on icon "ArrowLeftNew" at bounding box center [1119, 20] width 7 height 7
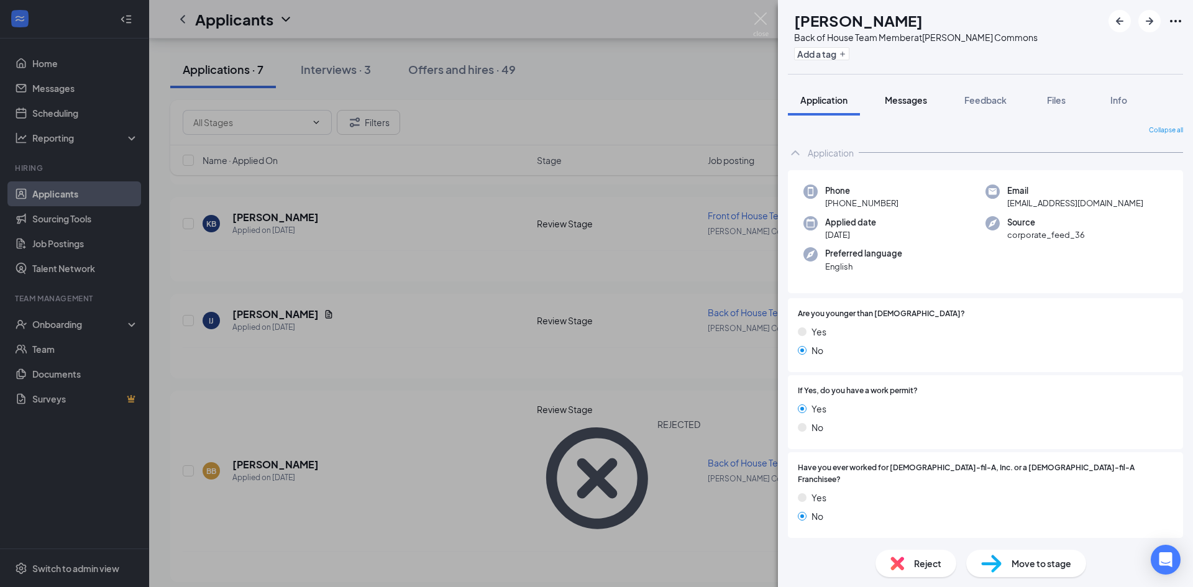
click at [907, 89] on button "Messages" at bounding box center [906, 100] width 67 height 31
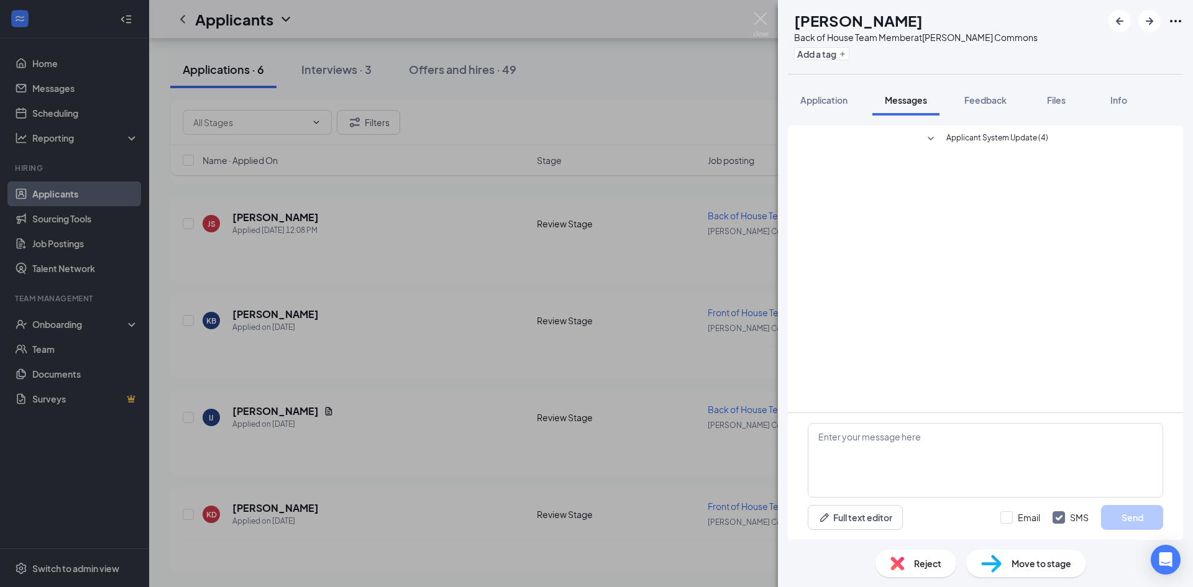
scroll to position [310, 0]
click at [824, 104] on span "Application" at bounding box center [824, 99] width 47 height 11
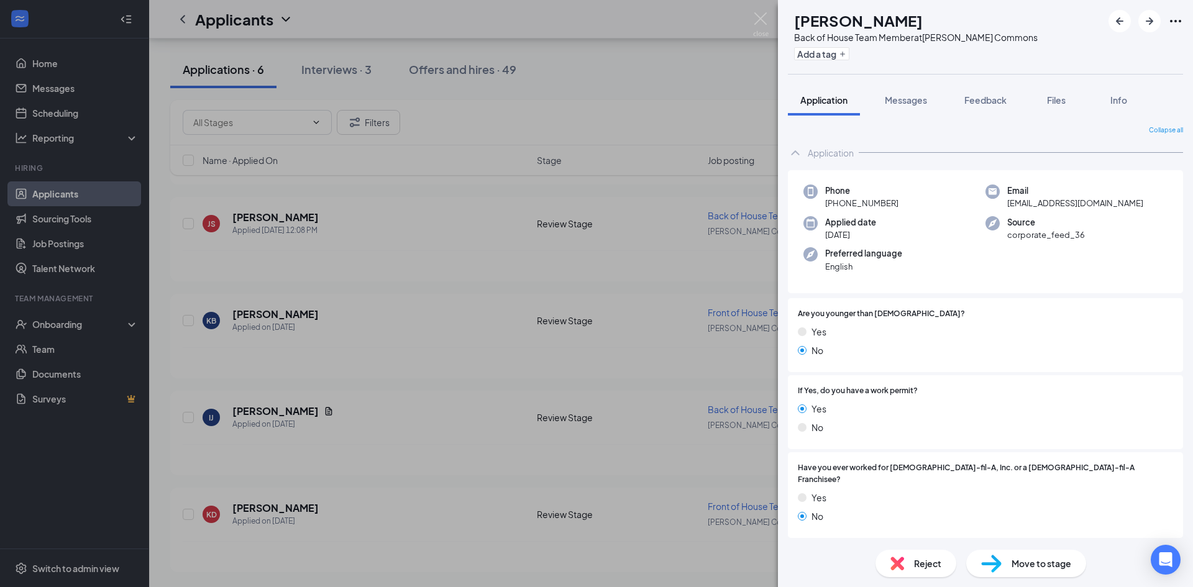
click at [498, 365] on div "IJ [PERSON_NAME] Back of House Team Member at [PERSON_NAME][GEOGRAPHIC_DATA] Ad…" at bounding box center [596, 293] width 1193 height 587
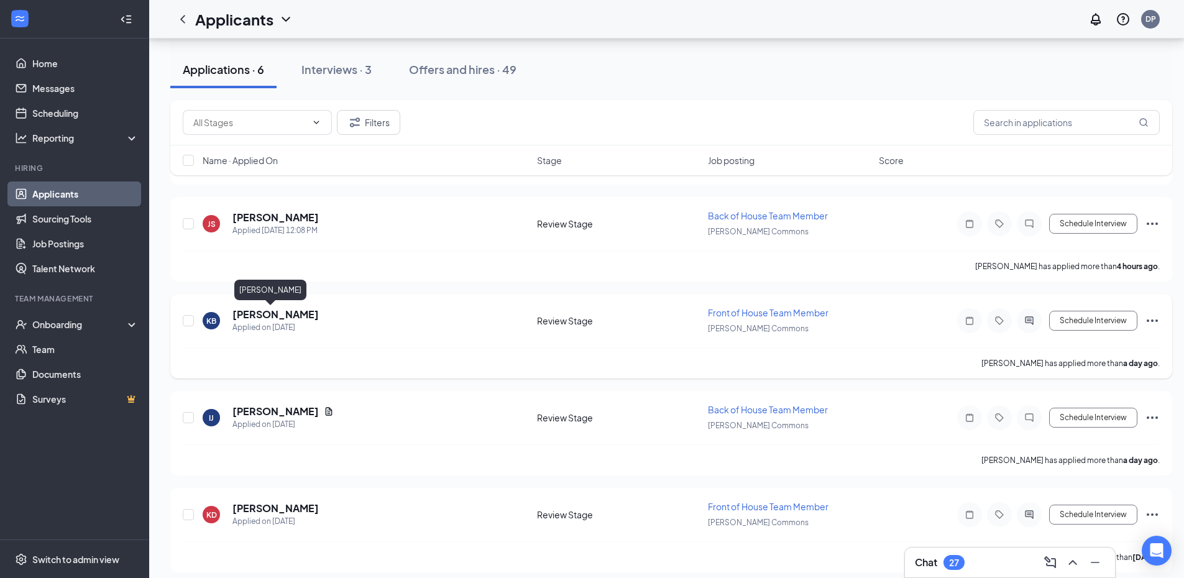
click at [263, 316] on h5 "[PERSON_NAME]" at bounding box center [275, 315] width 86 height 14
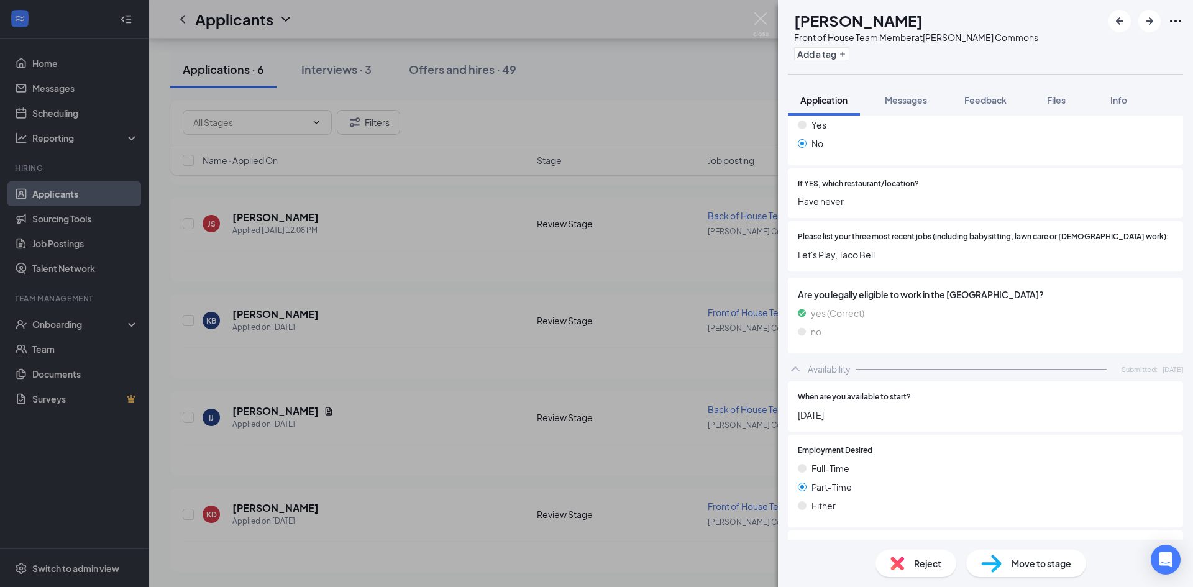
scroll to position [591, 0]
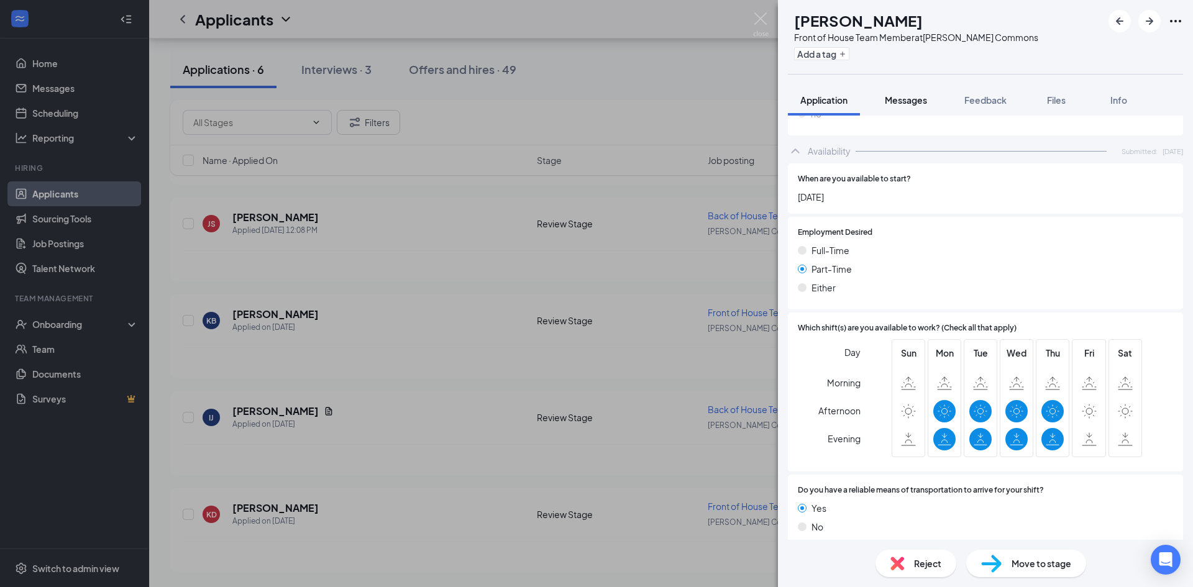
click at [913, 98] on span "Messages" at bounding box center [906, 99] width 42 height 11
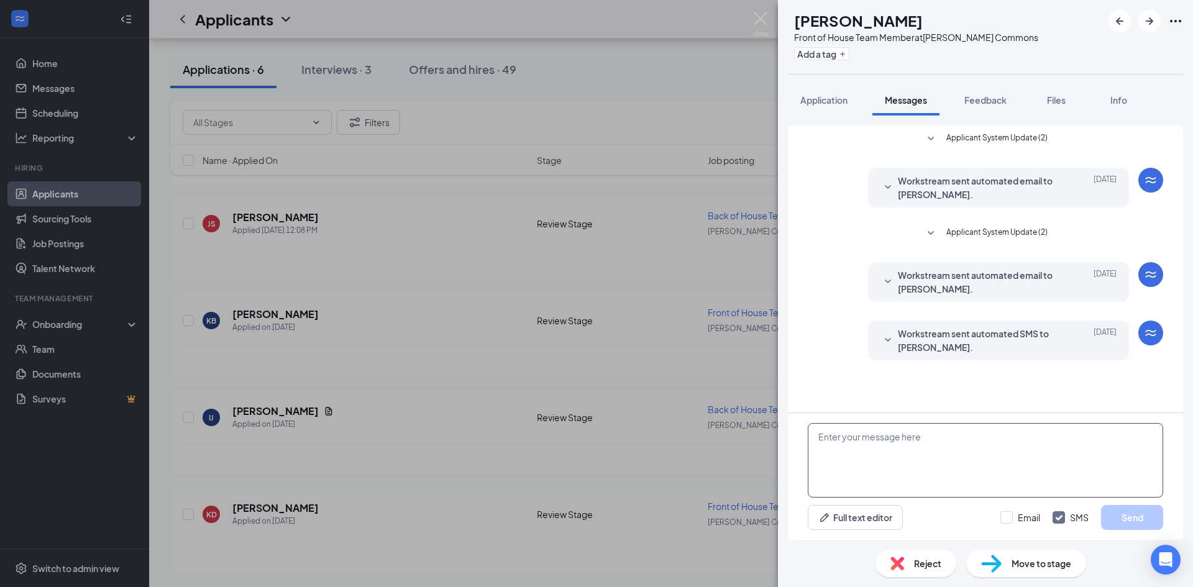
click at [886, 449] on textarea at bounding box center [986, 460] width 356 height 75
click at [862, 434] on textarea "Hi [PERSON_NAME], what time would you be available" at bounding box center [986, 460] width 356 height 75
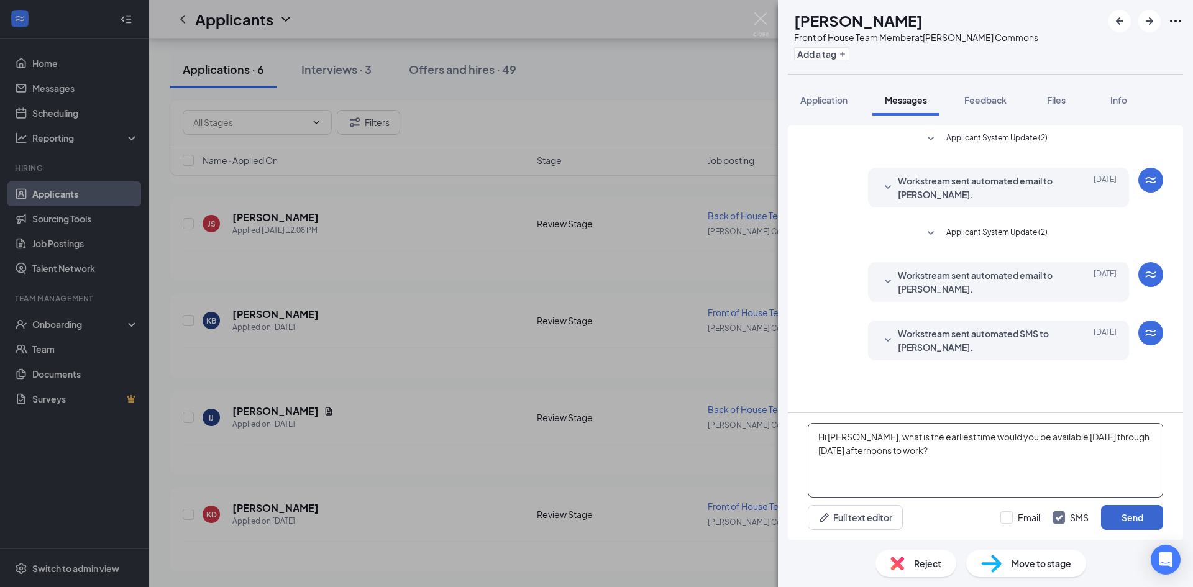
type textarea "Hi [PERSON_NAME], what is the earliest time would you be available [DATE] throu…"
click at [1134, 515] on button "Send" at bounding box center [1132, 517] width 62 height 25
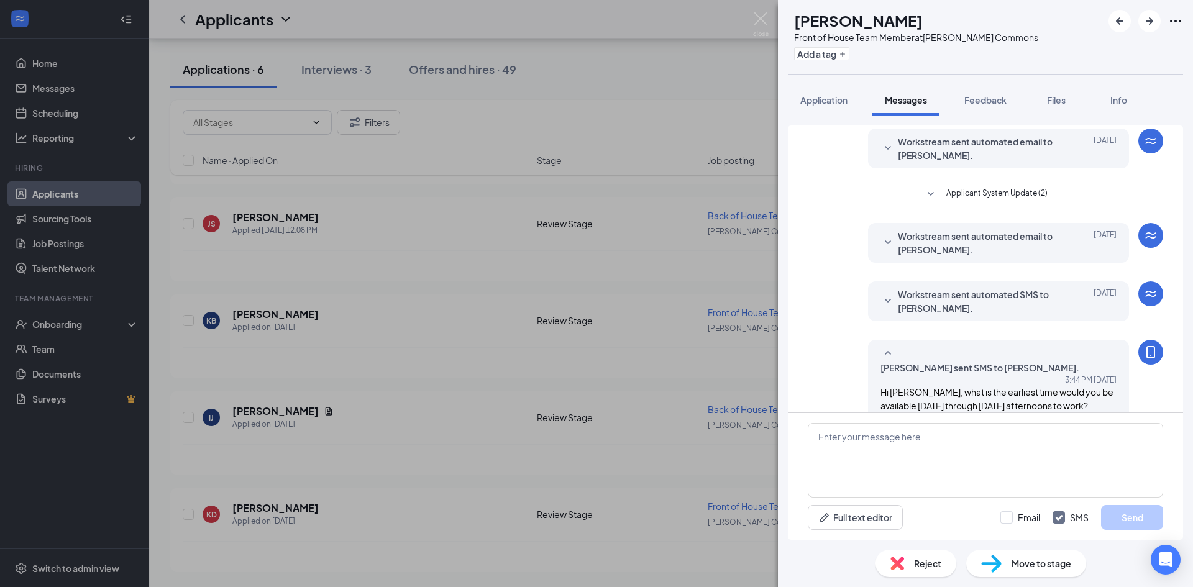
scroll to position [41, 0]
click at [317, 336] on div "KB [PERSON_NAME] Front of House Team Member at [PERSON_NAME][GEOGRAPHIC_DATA] A…" at bounding box center [596, 293] width 1193 height 587
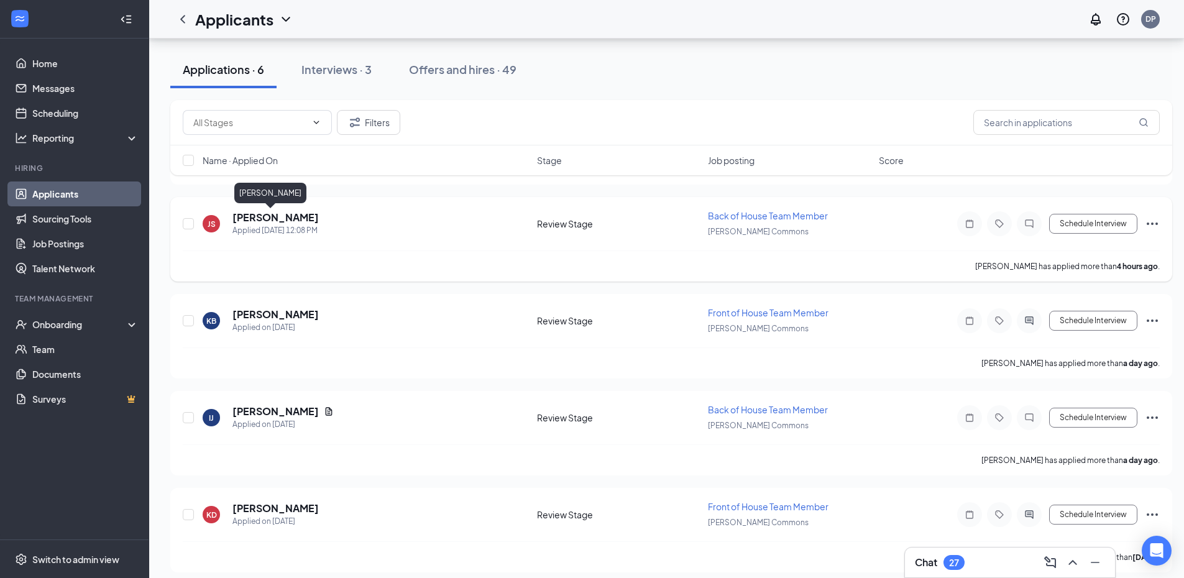
click at [260, 223] on h5 "[PERSON_NAME]" at bounding box center [275, 218] width 86 height 14
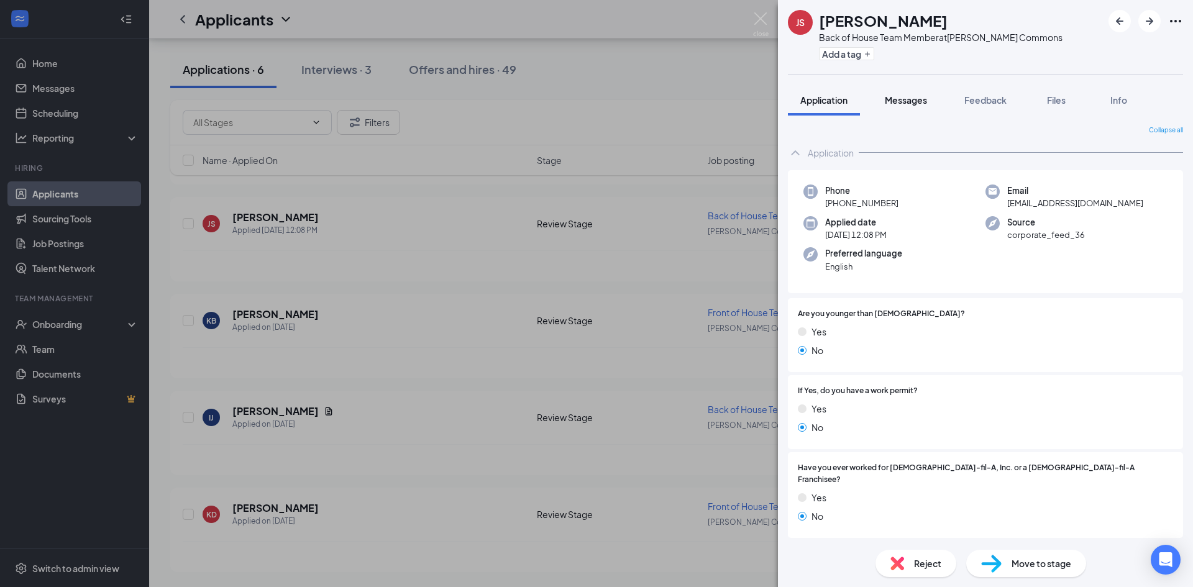
click at [915, 101] on span "Messages" at bounding box center [906, 99] width 42 height 11
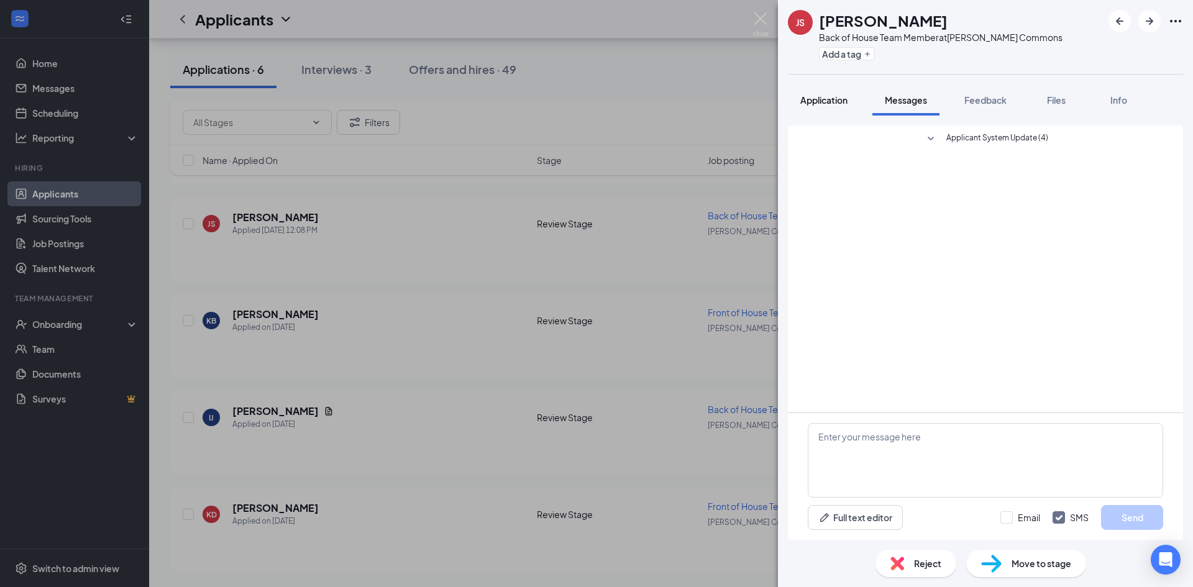
click at [827, 103] on span "Application" at bounding box center [824, 99] width 47 height 11
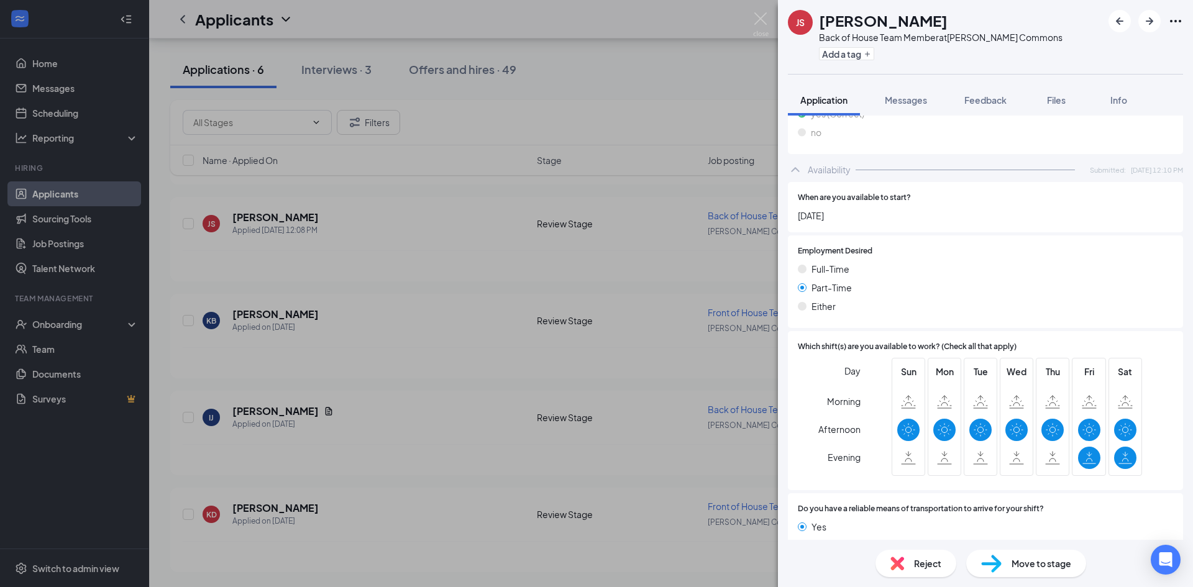
scroll to position [645, 0]
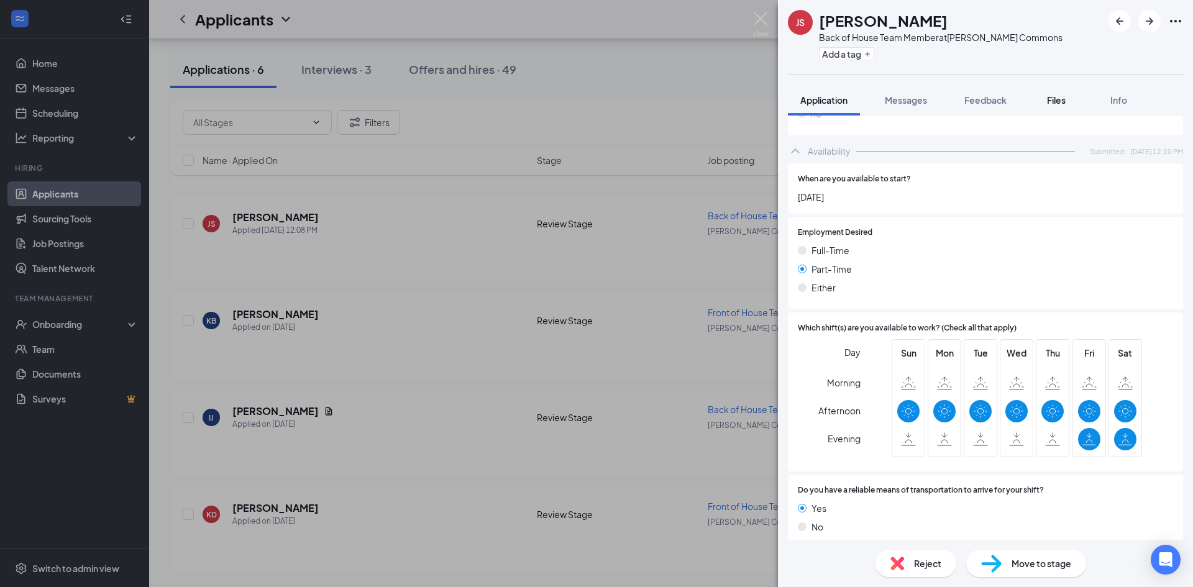
click at [1057, 99] on span "Files" at bounding box center [1056, 99] width 19 height 11
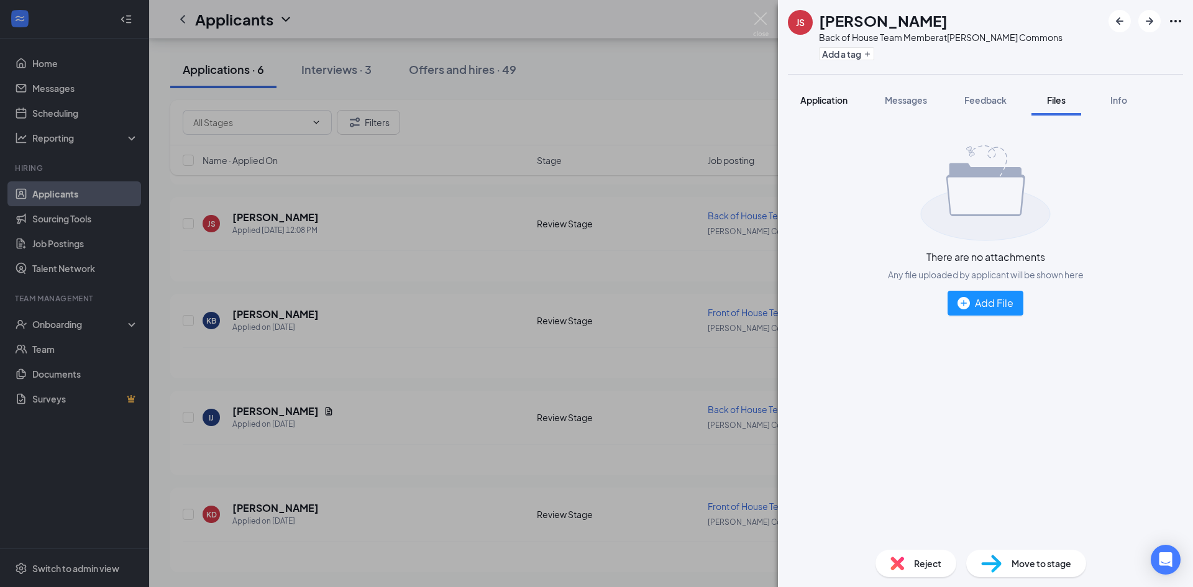
click at [831, 99] on span "Application" at bounding box center [824, 99] width 47 height 11
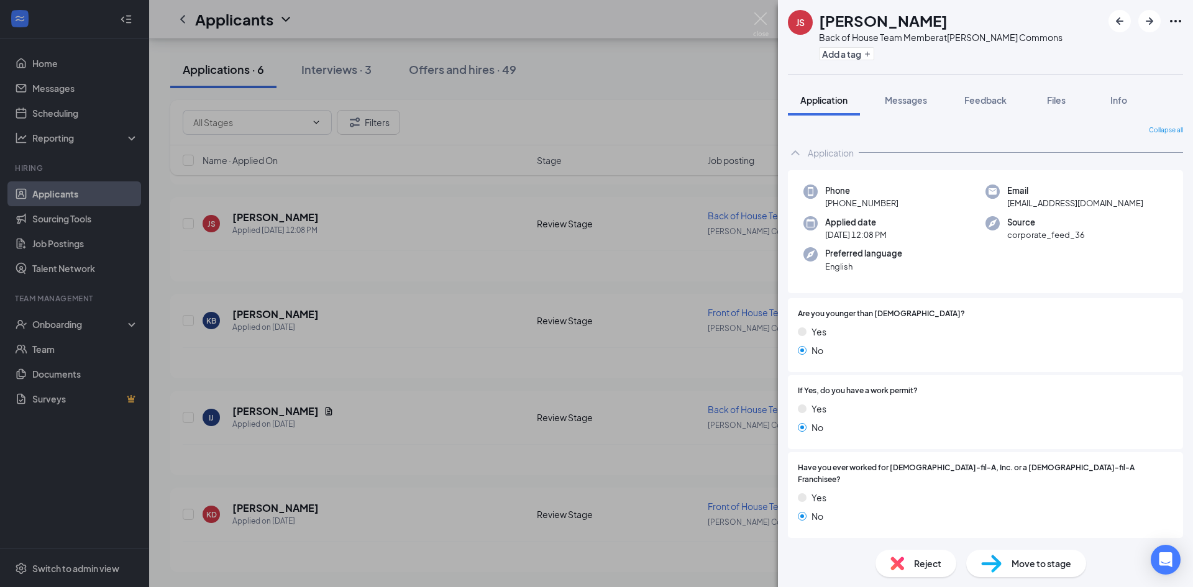
click at [919, 559] on span "Reject" at bounding box center [927, 564] width 27 height 14
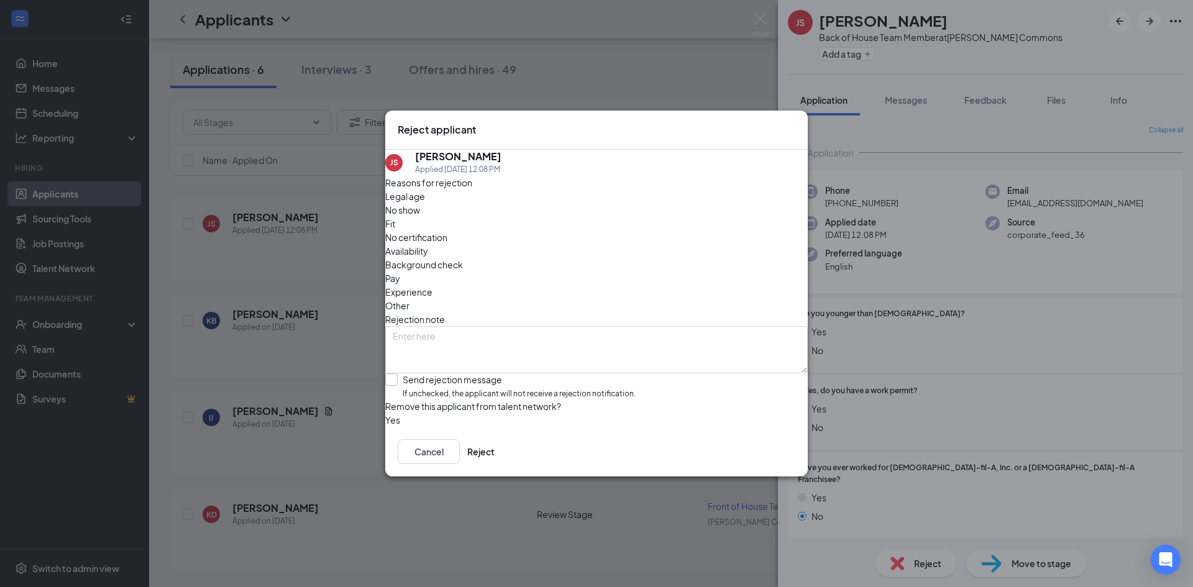
click at [407, 374] on input "Send rejection message If unchecked, the applicant will not receive a rejection…" at bounding box center [510, 387] width 250 height 27
checkbox input "true"
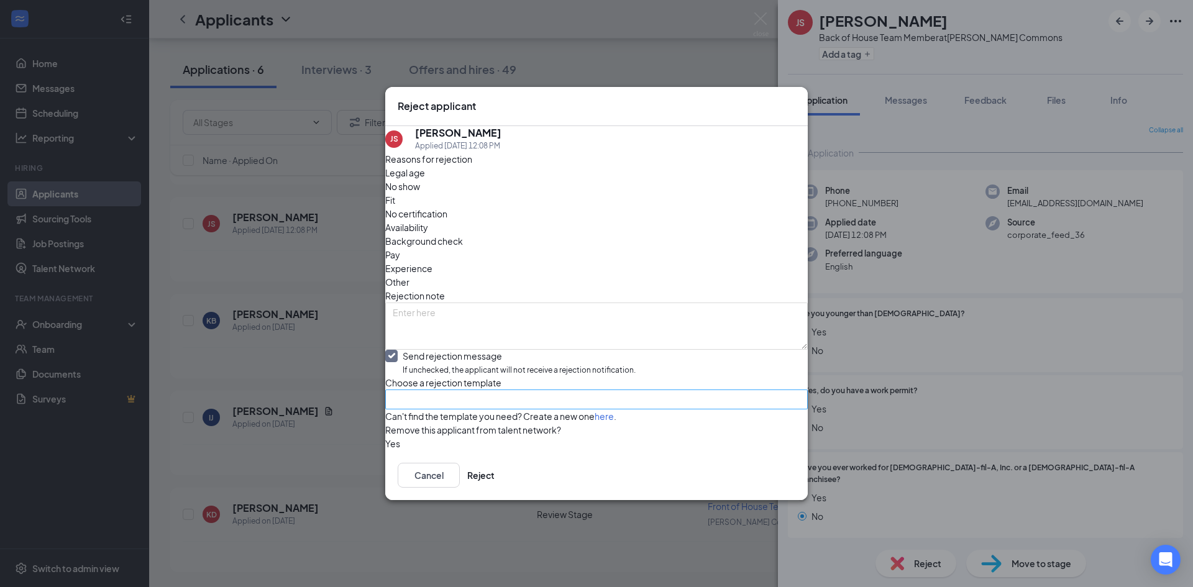
click at [430, 390] on input "search" at bounding box center [592, 399] width 399 height 19
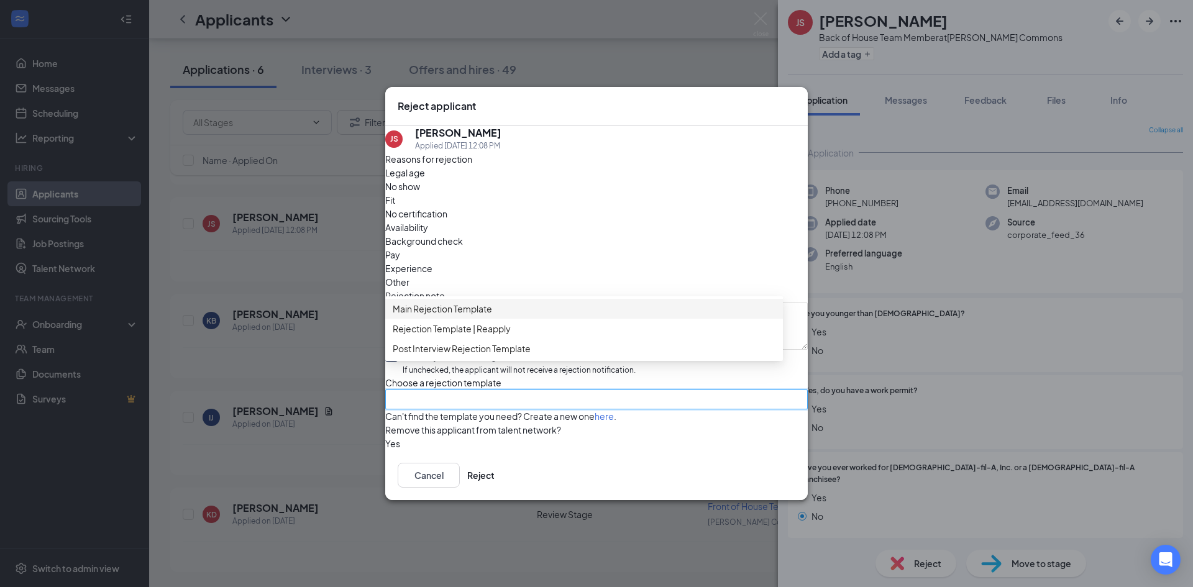
click at [443, 302] on span "Main Rejection Template" at bounding box center [442, 309] width 99 height 14
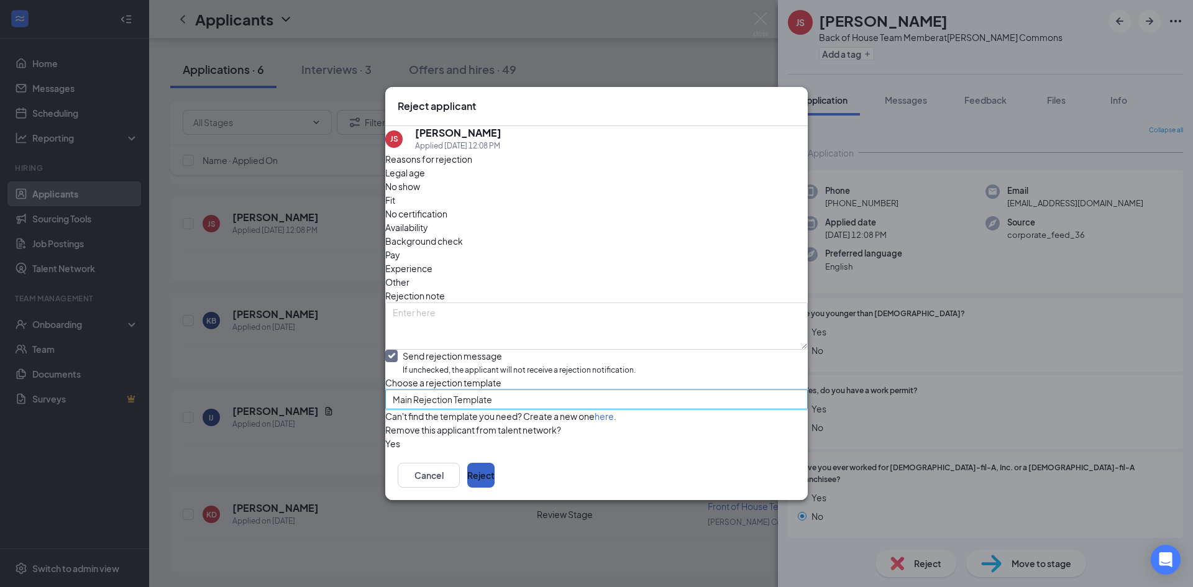
click at [495, 488] on button "Reject" at bounding box center [480, 475] width 27 height 25
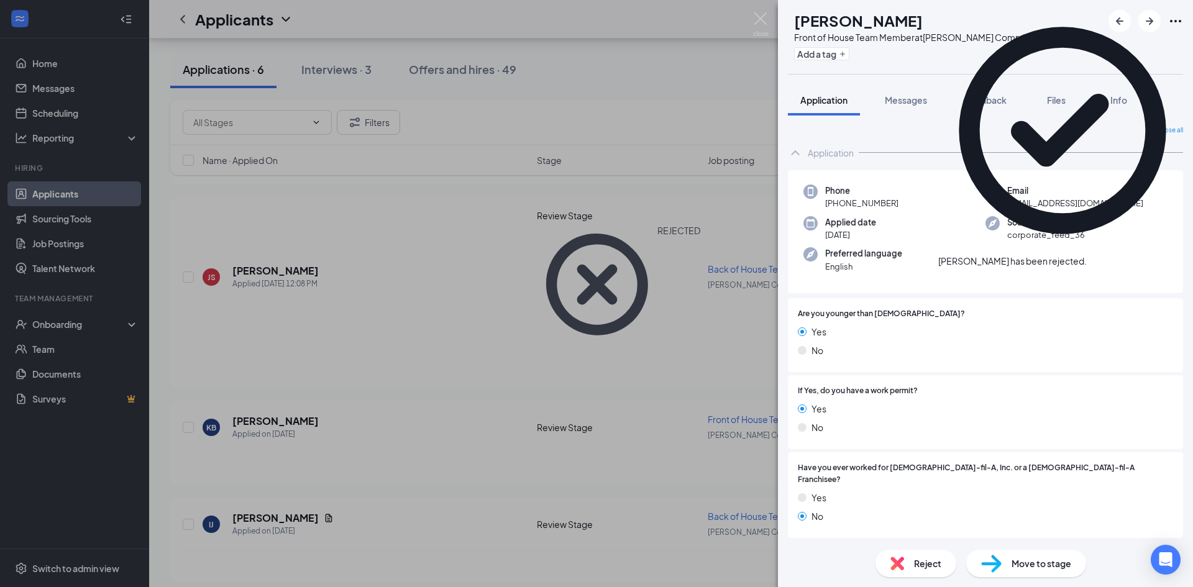
click at [1087, 255] on icon "Cross" at bounding box center [1087, 255] width 0 height 0
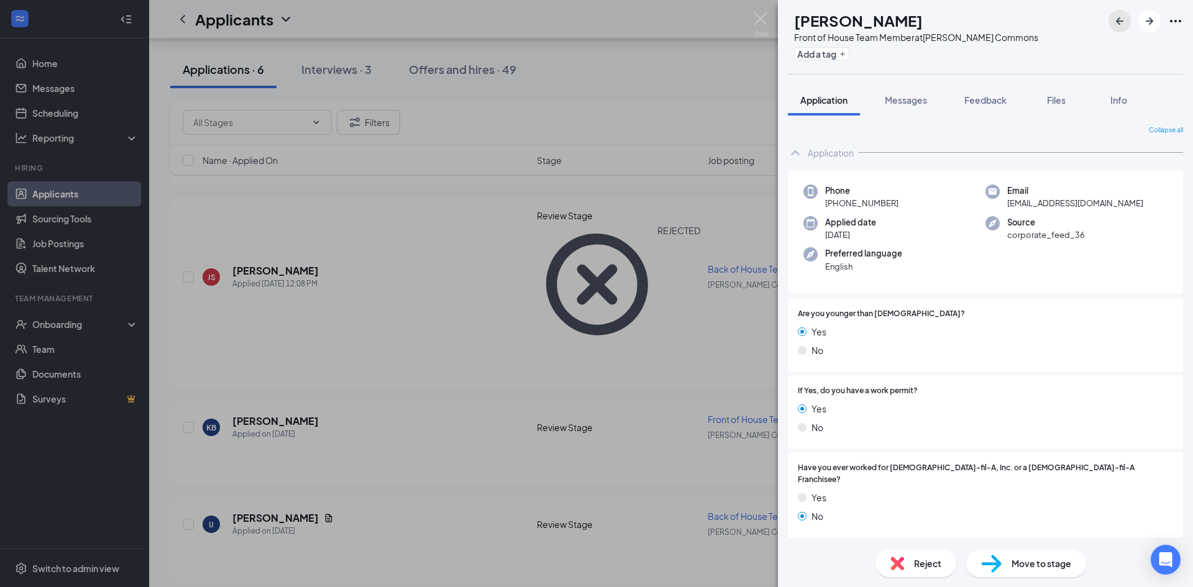
click at [1124, 17] on icon "ArrowLeftNew" at bounding box center [1120, 21] width 15 height 15
click at [1117, 16] on icon "ArrowLeftNew" at bounding box center [1120, 21] width 15 height 15
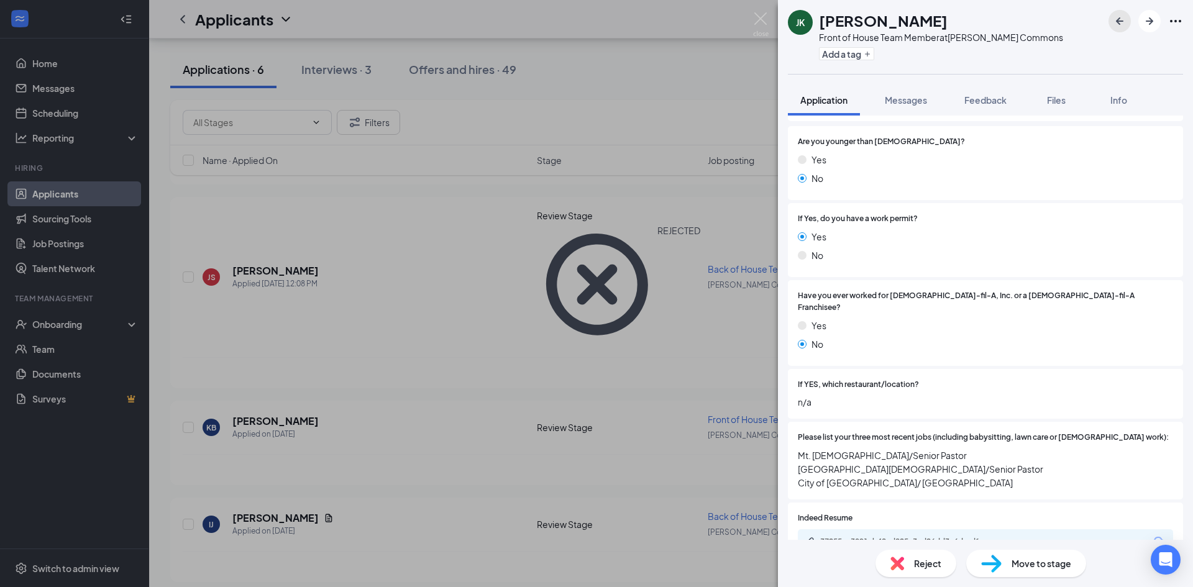
scroll to position [249, 0]
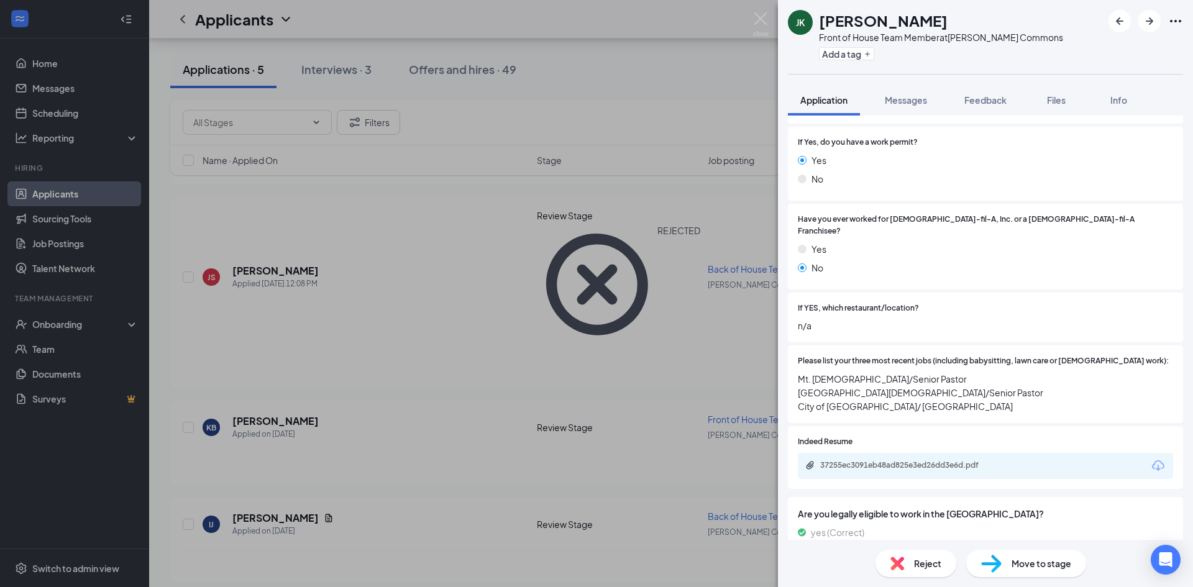
click at [913, 462] on div "37255ec3091eb48ad825e3ed26dd3e6d.pdf" at bounding box center [985, 466] width 375 height 26
click at [914, 461] on div "37255ec3091eb48ad825e3ed26dd3e6d.pdf" at bounding box center [907, 466] width 174 height 10
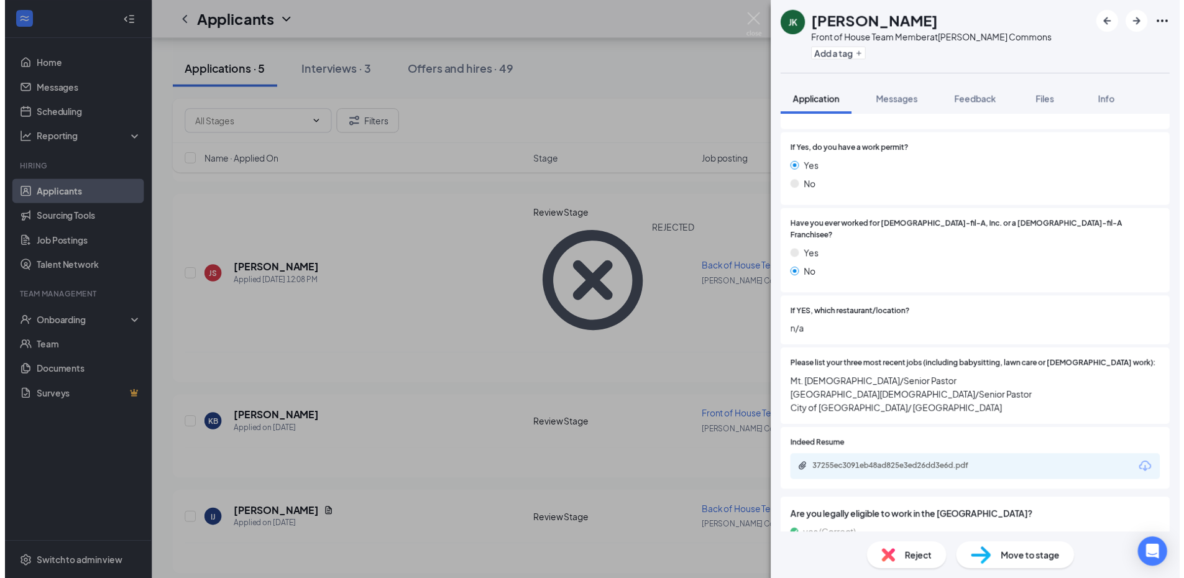
scroll to position [298, 0]
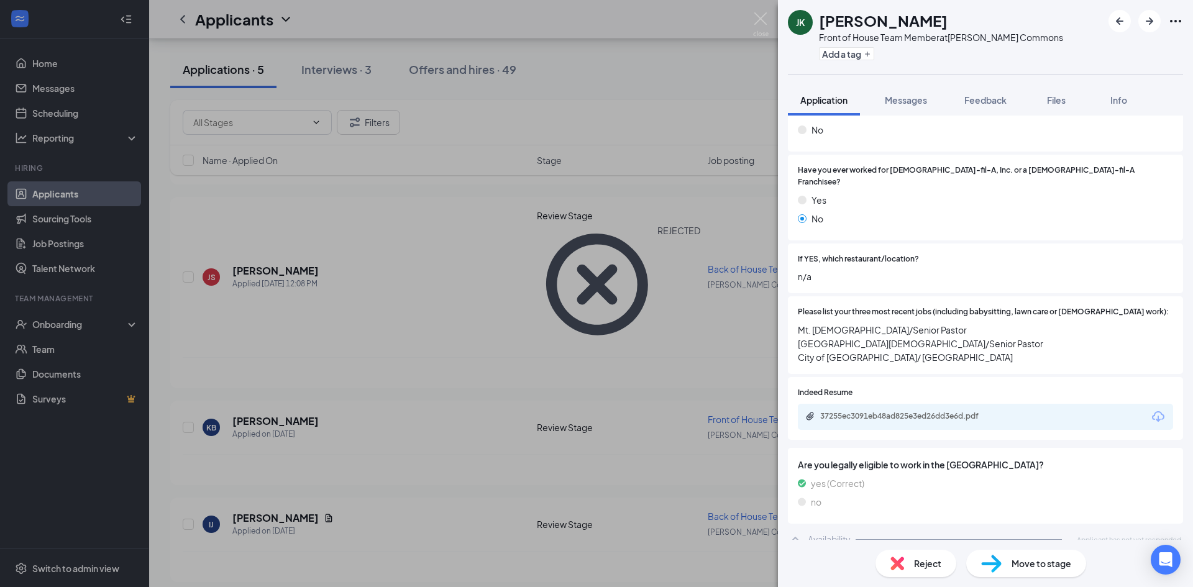
click at [453, 343] on div "[PERSON_NAME] [PERSON_NAME] Front of House Team Member at [PERSON_NAME][GEOGRAP…" at bounding box center [596, 293] width 1193 height 587
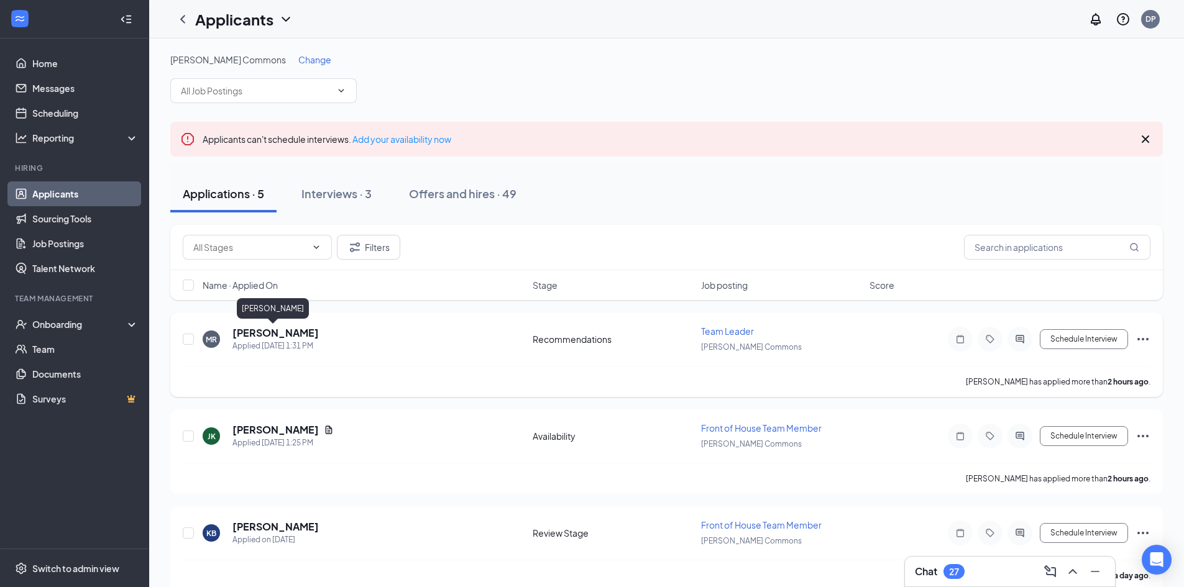
click at [291, 336] on h5 "[PERSON_NAME]" at bounding box center [275, 333] width 86 height 14
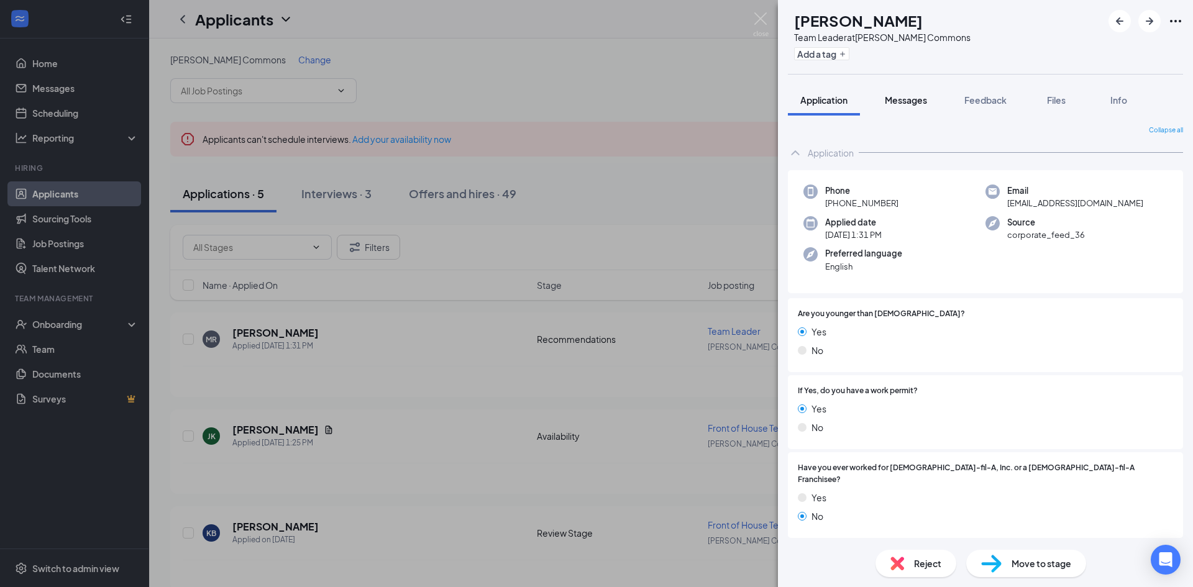
click at [921, 98] on span "Messages" at bounding box center [906, 99] width 42 height 11
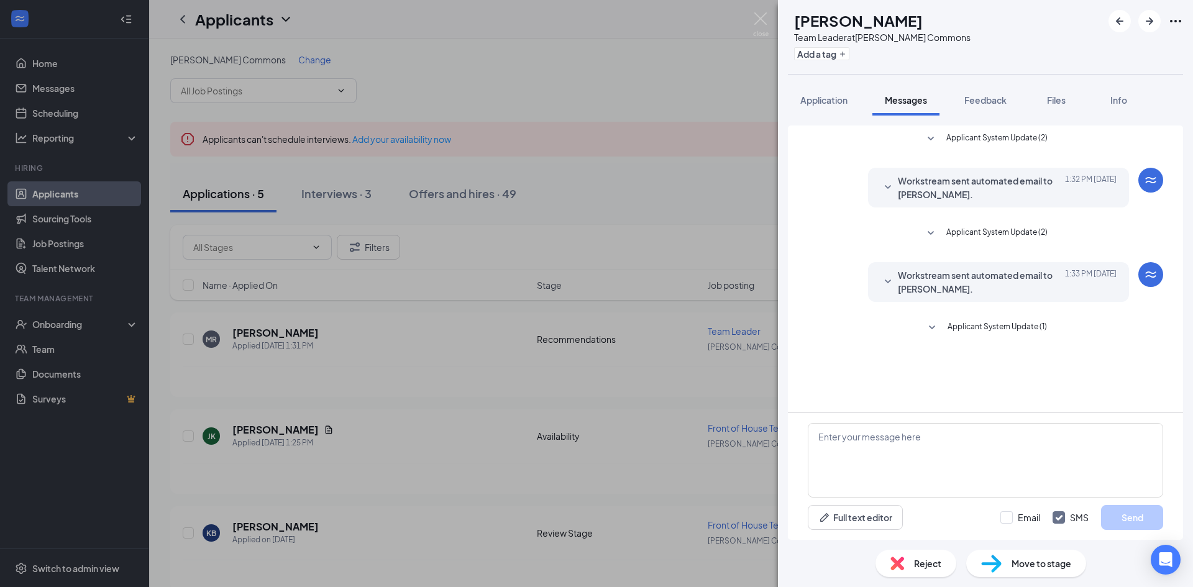
click at [838, 96] on span "Application" at bounding box center [824, 99] width 47 height 11
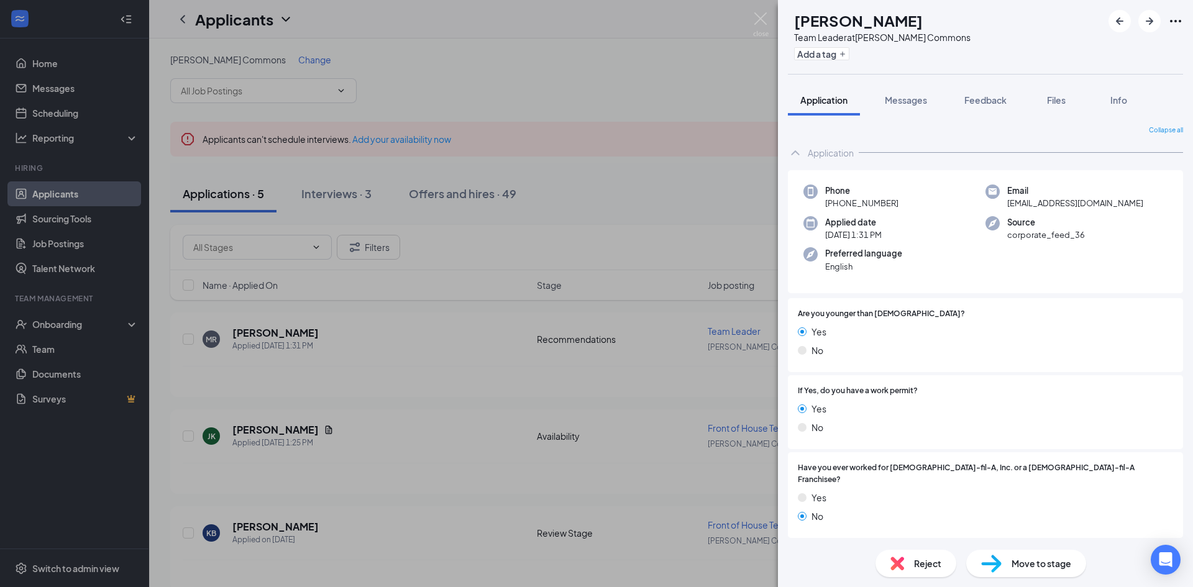
click at [1175, 19] on icon "Ellipses" at bounding box center [1175, 21] width 15 height 15
click at [1033, 288] on div "Phone [PHONE_NUMBER] Email [EMAIL_ADDRESS][DOMAIN_NAME] Applied date [DATE] 1:3…" at bounding box center [985, 232] width 395 height 124
click at [921, 566] on span "Reject" at bounding box center [927, 564] width 27 height 14
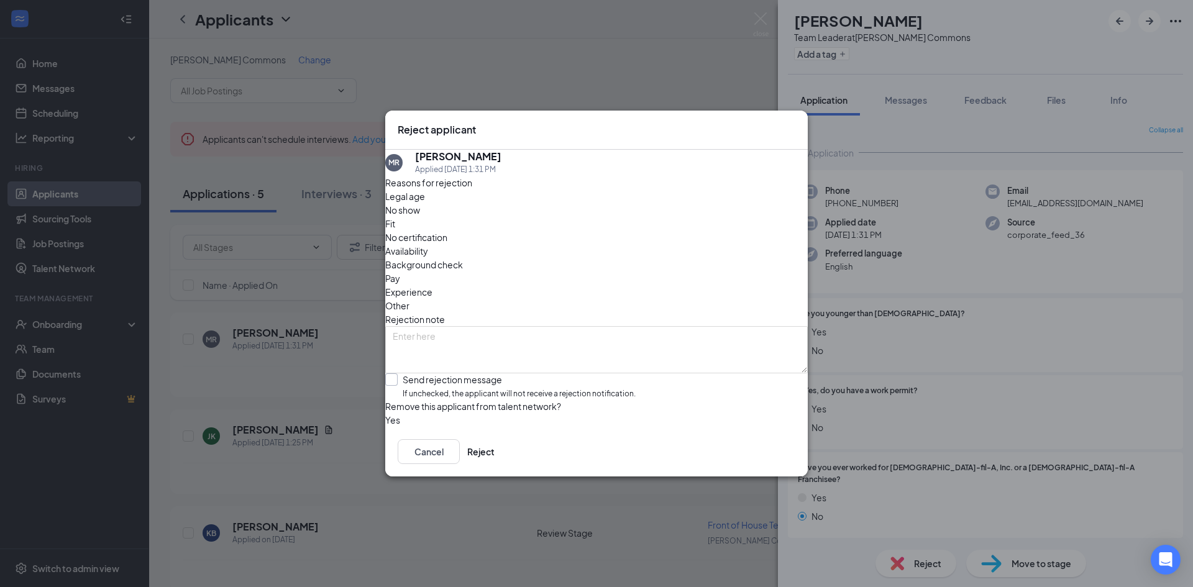
click at [402, 374] on input "Send rejection message If unchecked, the applicant will not receive a rejection…" at bounding box center [510, 387] width 250 height 27
checkbox input "true"
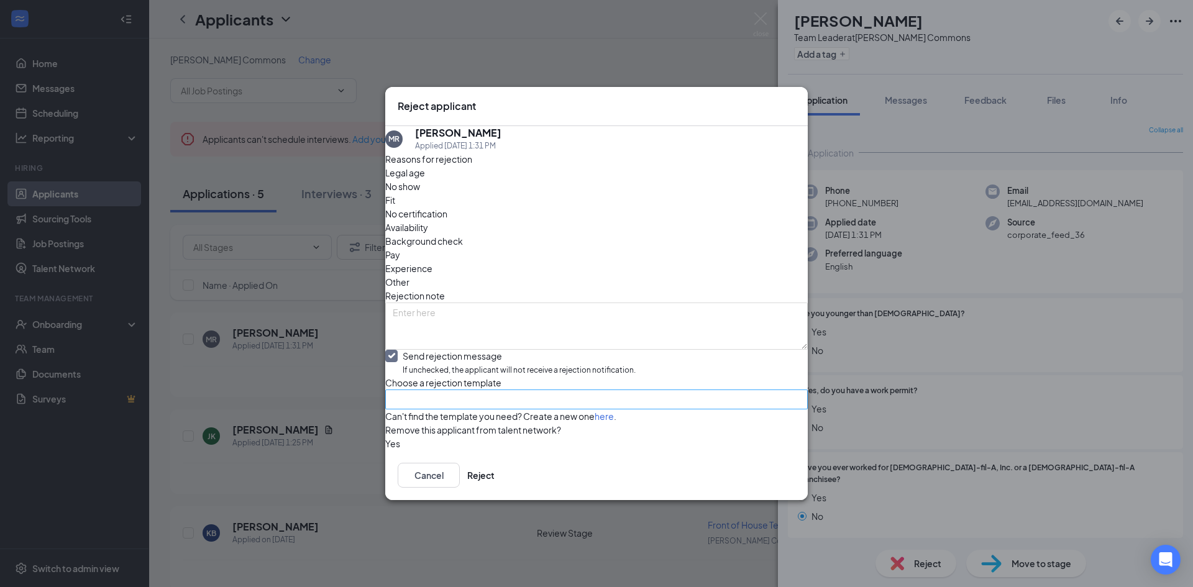
click at [527, 390] on input "search" at bounding box center [592, 399] width 399 height 19
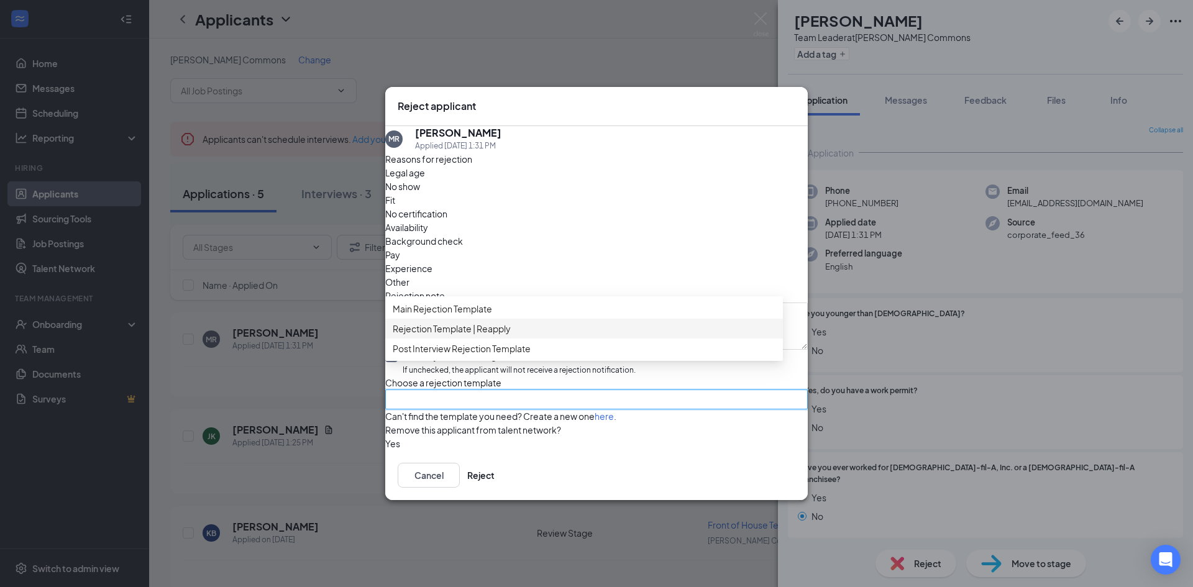
click at [528, 322] on span "Rejection Template | Reapply" at bounding box center [584, 329] width 383 height 14
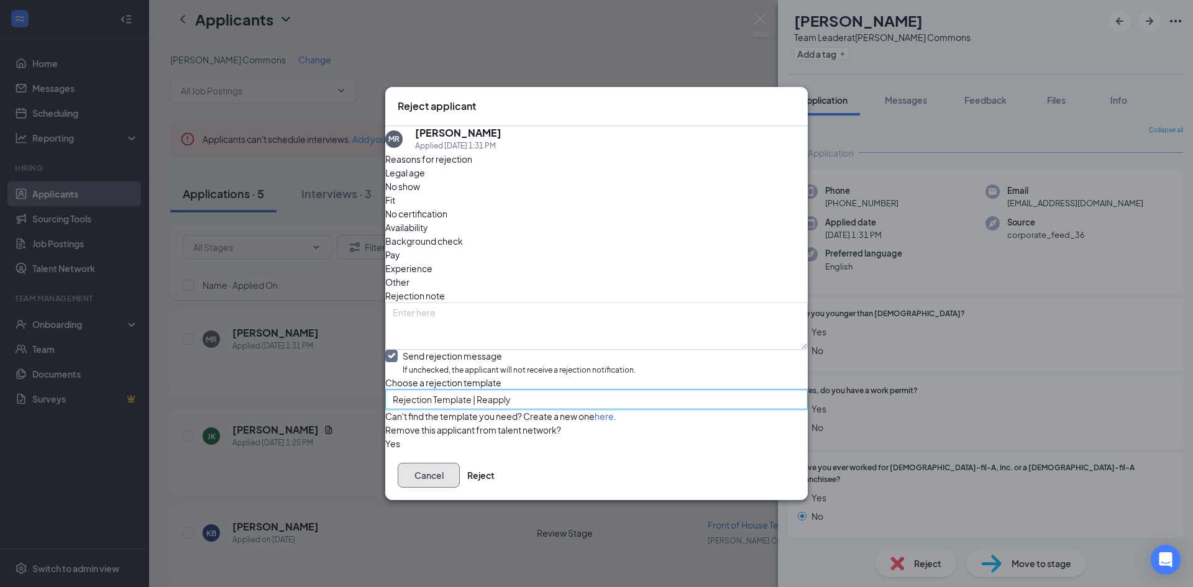
click at [460, 488] on button "Cancel" at bounding box center [429, 475] width 62 height 25
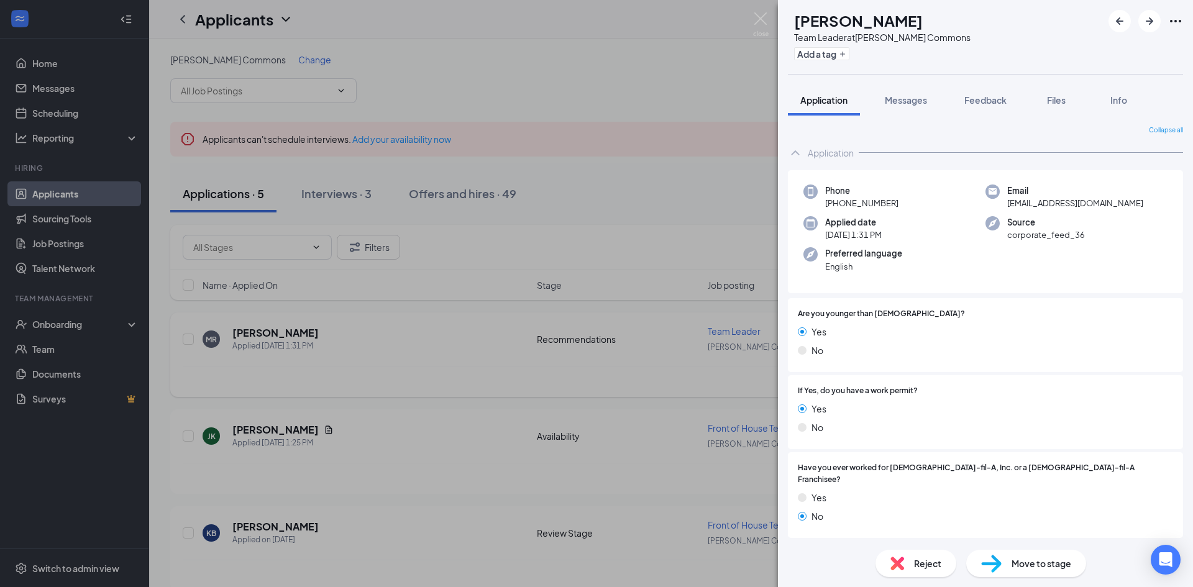
click at [417, 401] on div "[PERSON_NAME] Team Leader at [PERSON_NAME][GEOGRAPHIC_DATA] Add a tag Applicati…" at bounding box center [596, 293] width 1193 height 587
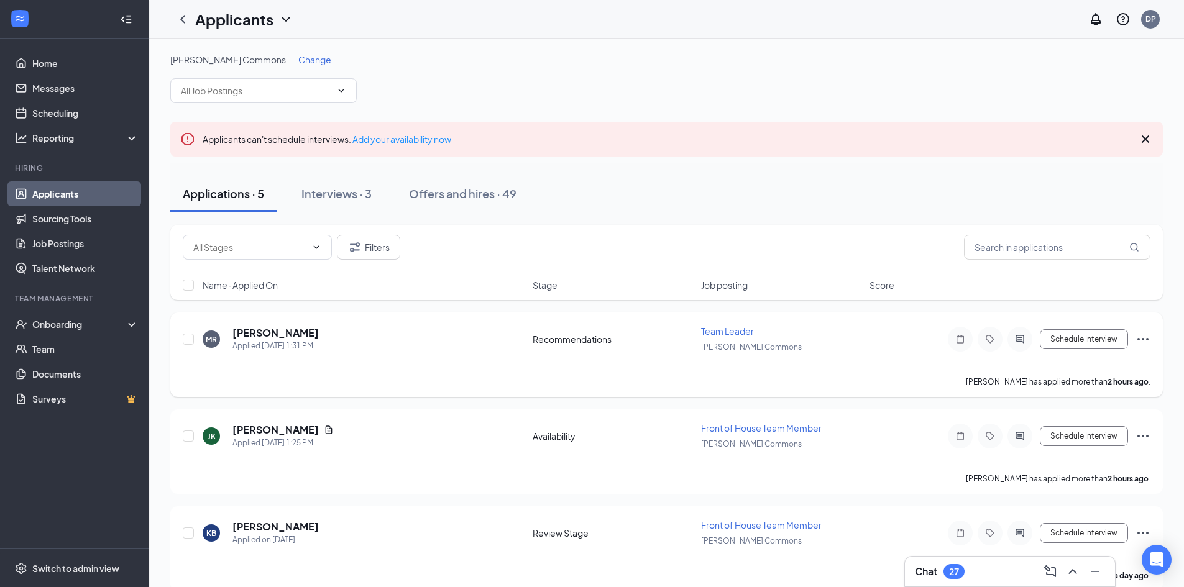
click at [480, 379] on div "[PERSON_NAME] has applied more than 2 hours ago ." at bounding box center [667, 381] width 968 height 31
click at [332, 196] on div "Interviews · 3" at bounding box center [336, 194] width 70 height 16
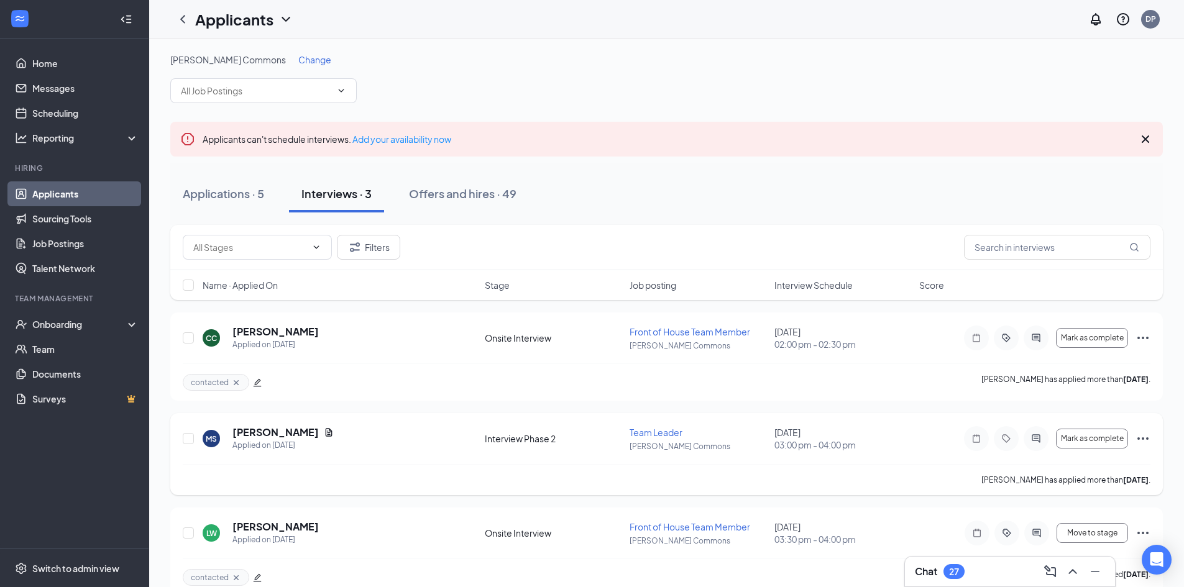
scroll to position [24, 0]
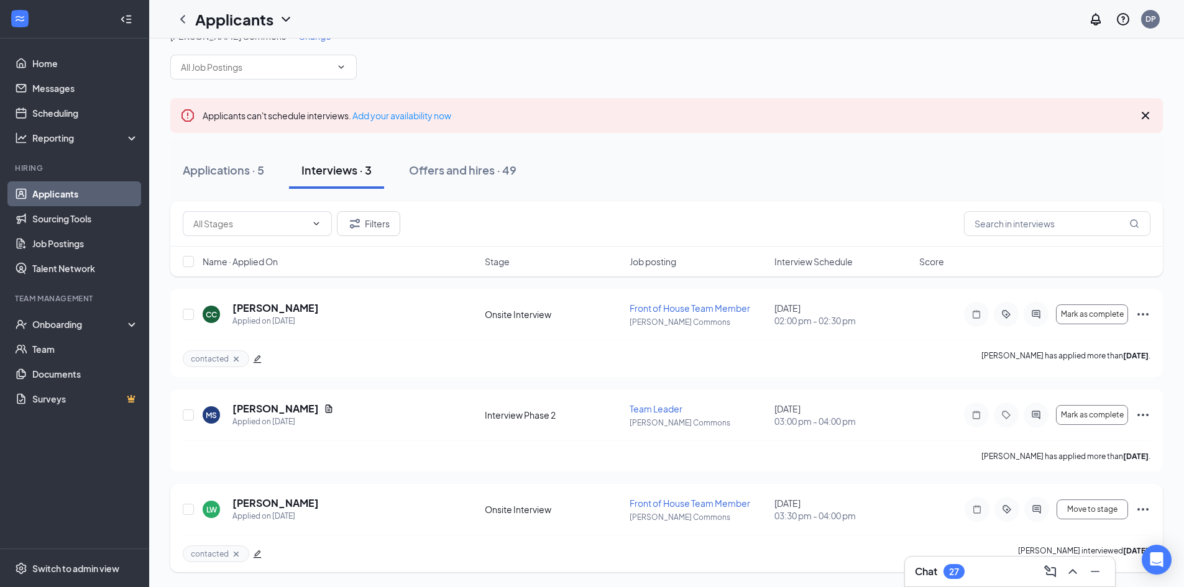
click at [919, 520] on div "LW [PERSON_NAME] Applied on [DATE] Onsite Interview Front of House Team Member …" at bounding box center [667, 516] width 968 height 39
click at [446, 530] on div "LW [PERSON_NAME] Applied on [DATE] Onsite Interview Front of House Team Member …" at bounding box center [667, 516] width 968 height 39
click at [705, 185] on div "Applications · 5 Interviews · 3 Offers and hires · 49" at bounding box center [666, 170] width 993 height 37
click at [697, 184] on div "Applications · 5 Interviews · 3 Offers and hires · 49" at bounding box center [666, 170] width 993 height 37
click at [763, 182] on div "Applications · 5 Interviews · 3 Offers and hires · 49" at bounding box center [666, 170] width 993 height 37
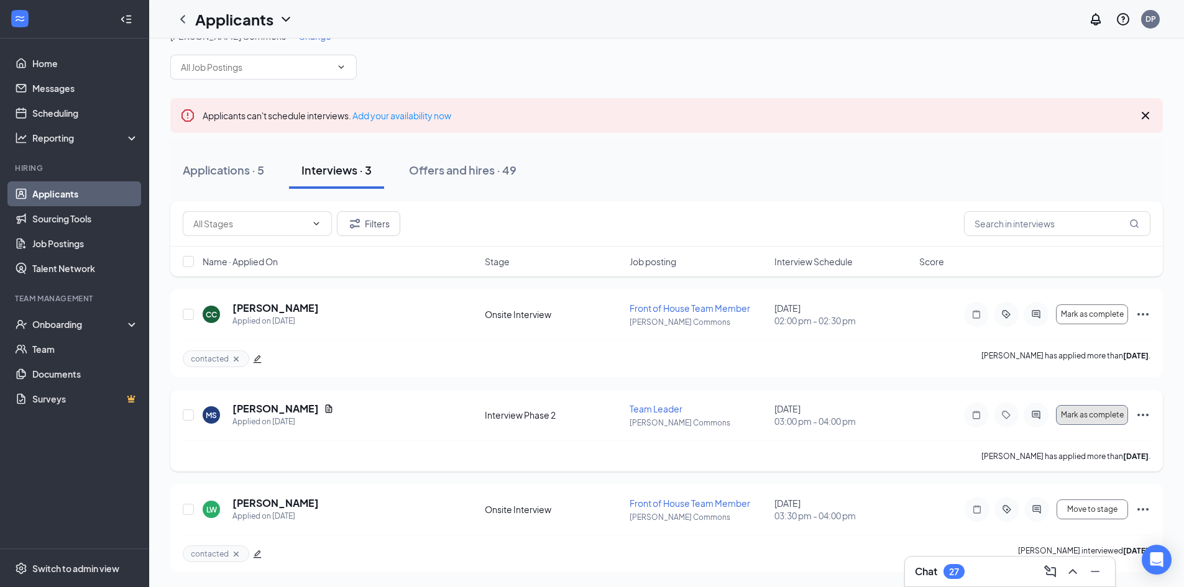
click at [1110, 415] on span "Mark as complete" at bounding box center [1092, 415] width 63 height 9
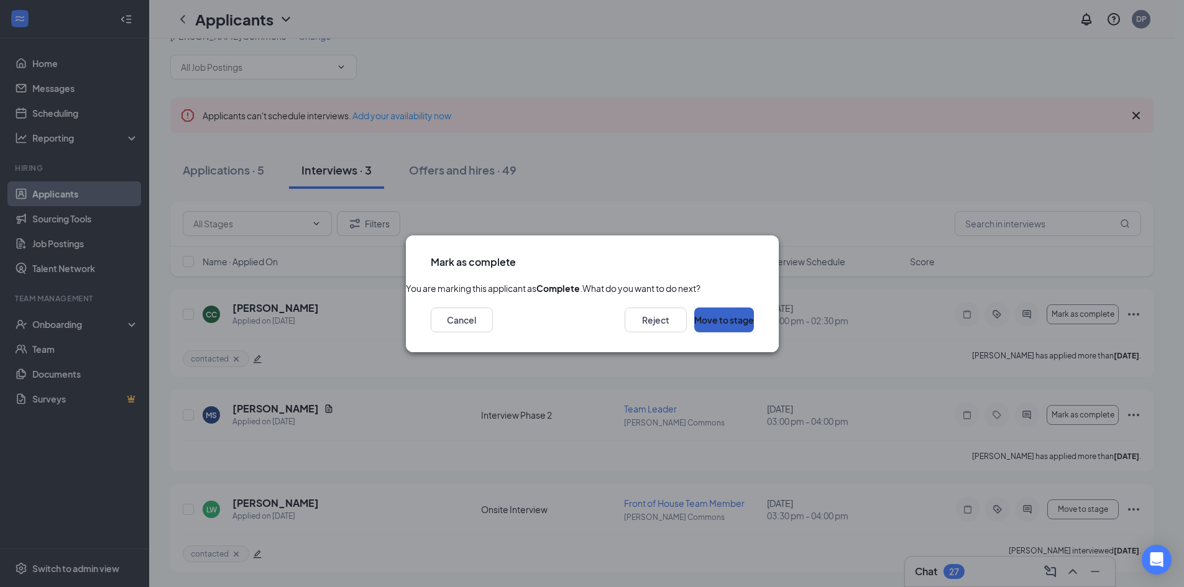
click at [714, 333] on button "Move to stage" at bounding box center [724, 320] width 60 height 25
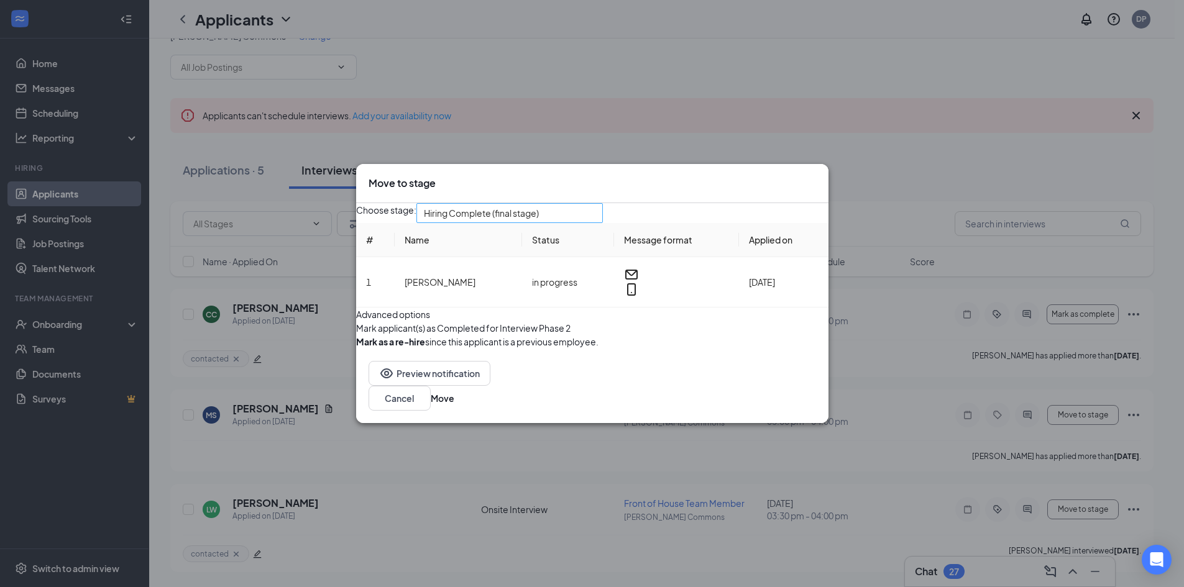
click at [603, 203] on div "Hiring Complete (final stage)" at bounding box center [509, 213] width 186 height 20
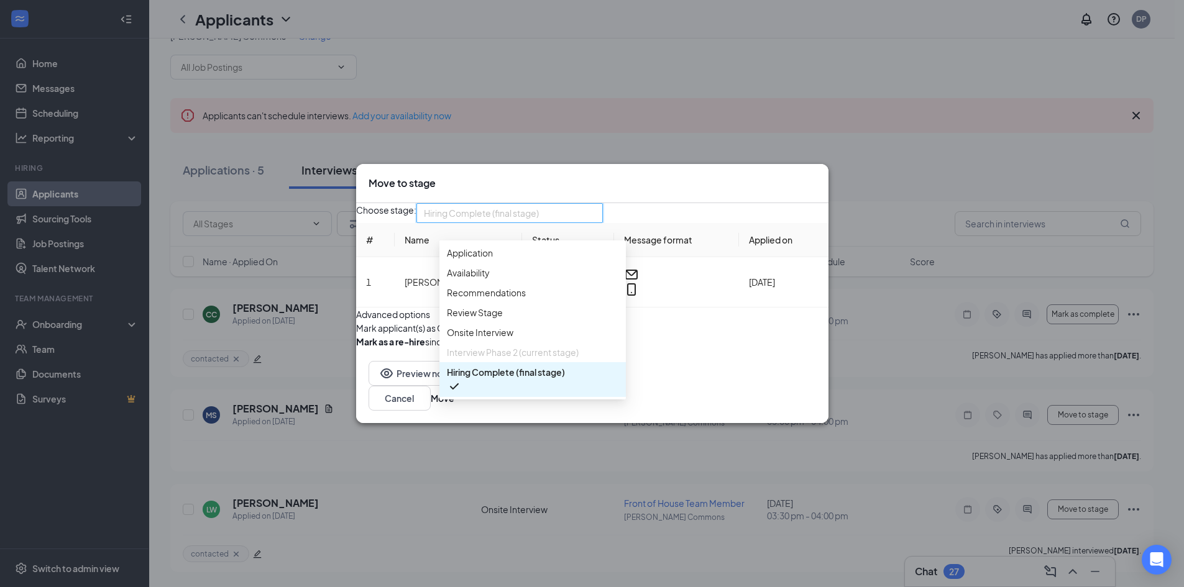
scroll to position [42, 0]
click at [717, 204] on div "Choose stage: 3961501 Hiring Complete (final stage) 3961499 3961500 4056570 App…" at bounding box center [592, 275] width 472 height 145
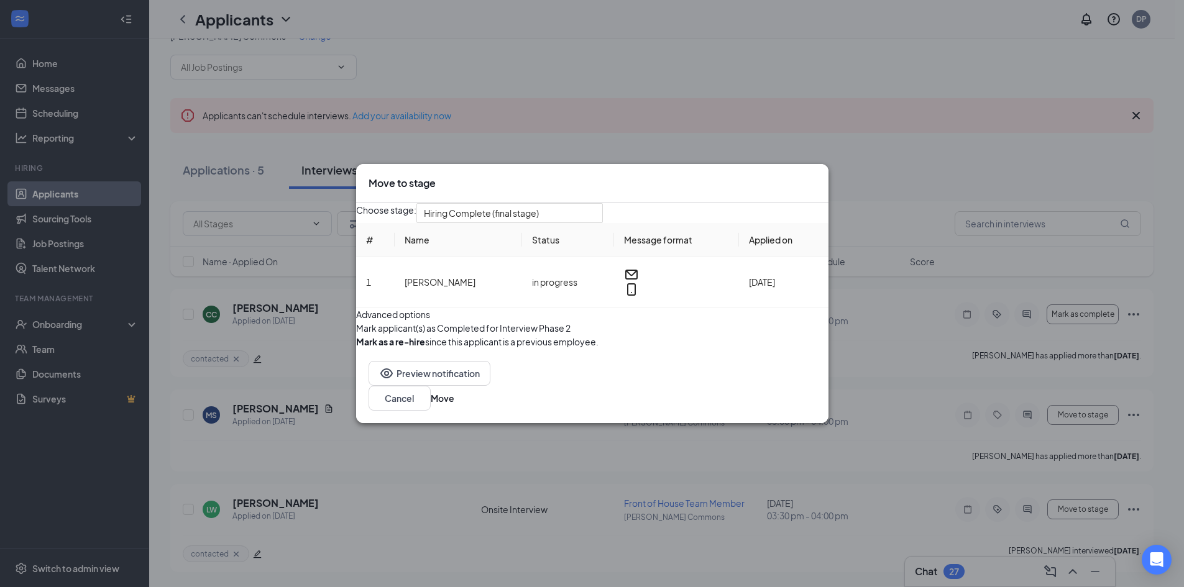
click at [723, 335] on div "Mark applicant(s) as Completed for Interview Phase 2" at bounding box center [592, 328] width 472 height 14
click at [431, 411] on button "Cancel" at bounding box center [400, 398] width 62 height 25
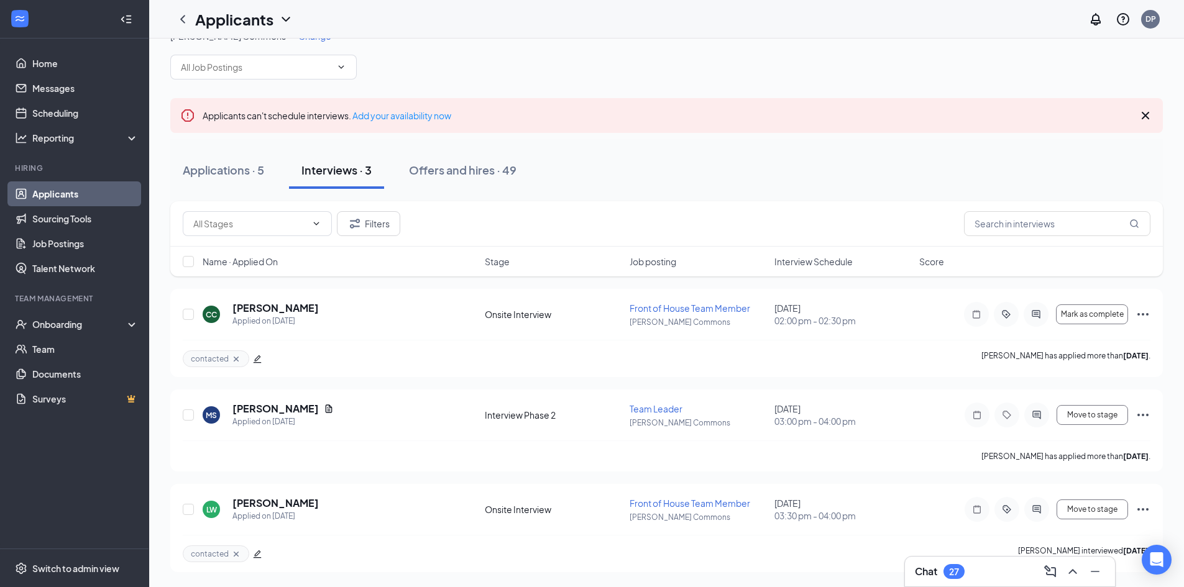
click at [725, 216] on div "Filters" at bounding box center [667, 223] width 968 height 25
